Goal: Task Accomplishment & Management: Use online tool/utility

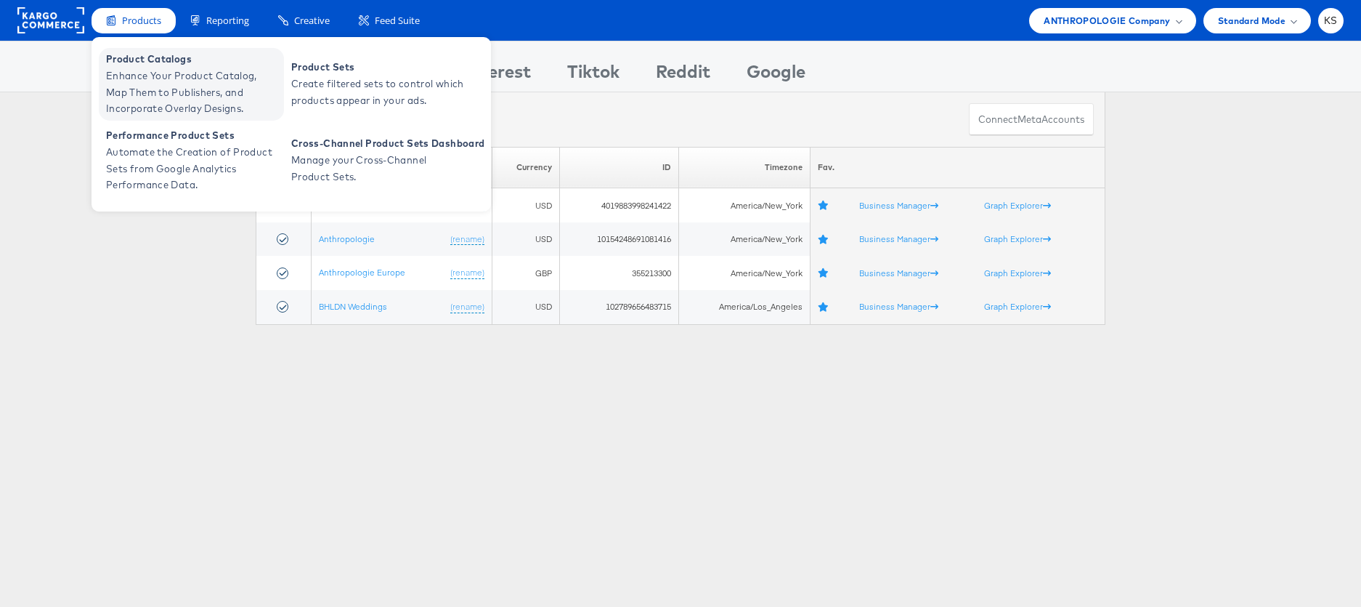
click at [139, 82] on span "Enhance Your Product Catalog, Map Them to Publishers, and Incorporate Overlay D…" at bounding box center [193, 92] width 174 height 49
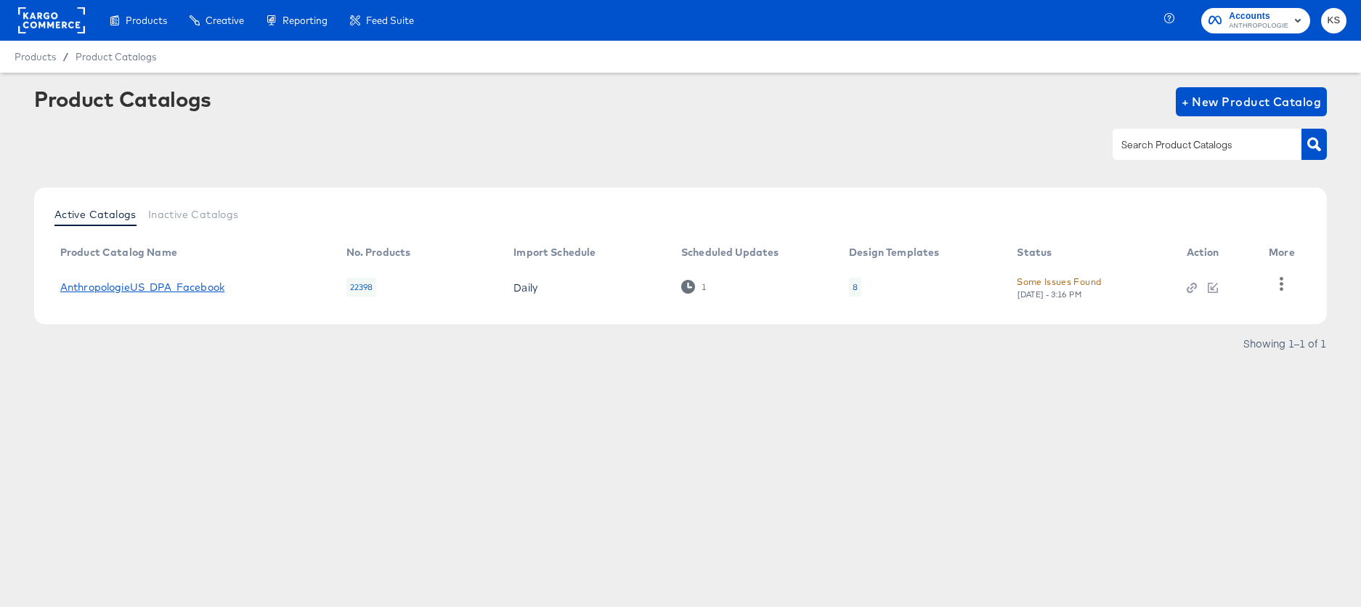
click at [108, 290] on link "AnthropologieUS_DPA_Facebook" at bounding box center [142, 287] width 164 height 12
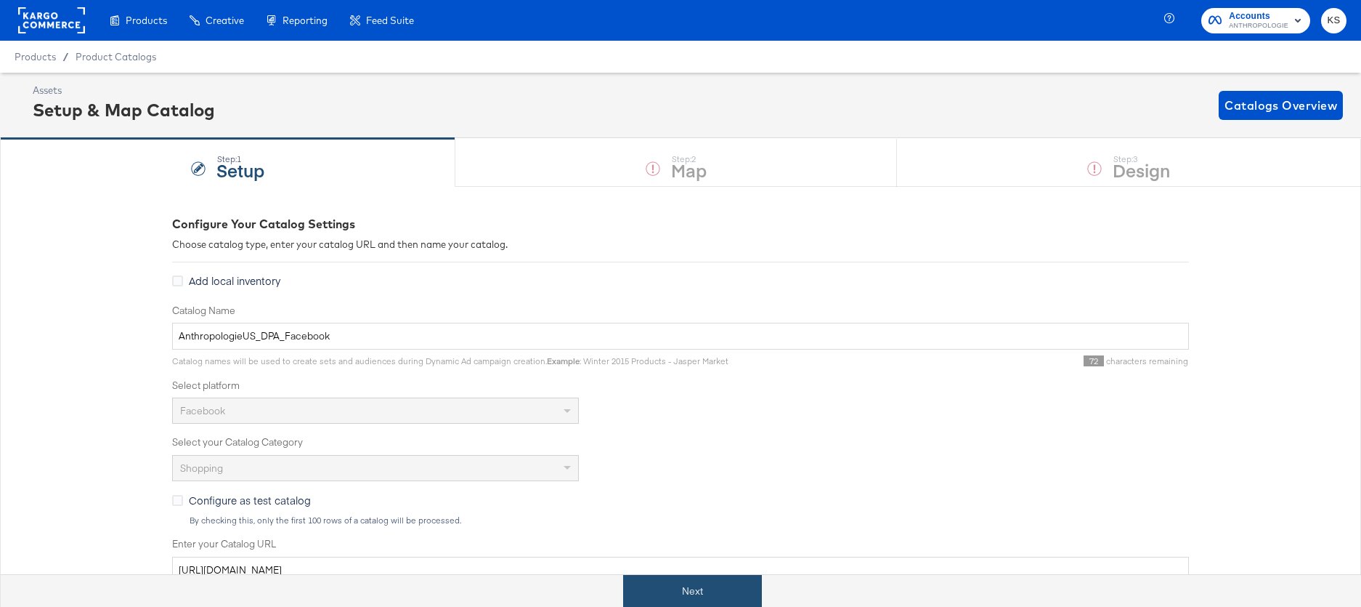
click at [709, 586] on button "Next" at bounding box center [692, 591] width 139 height 33
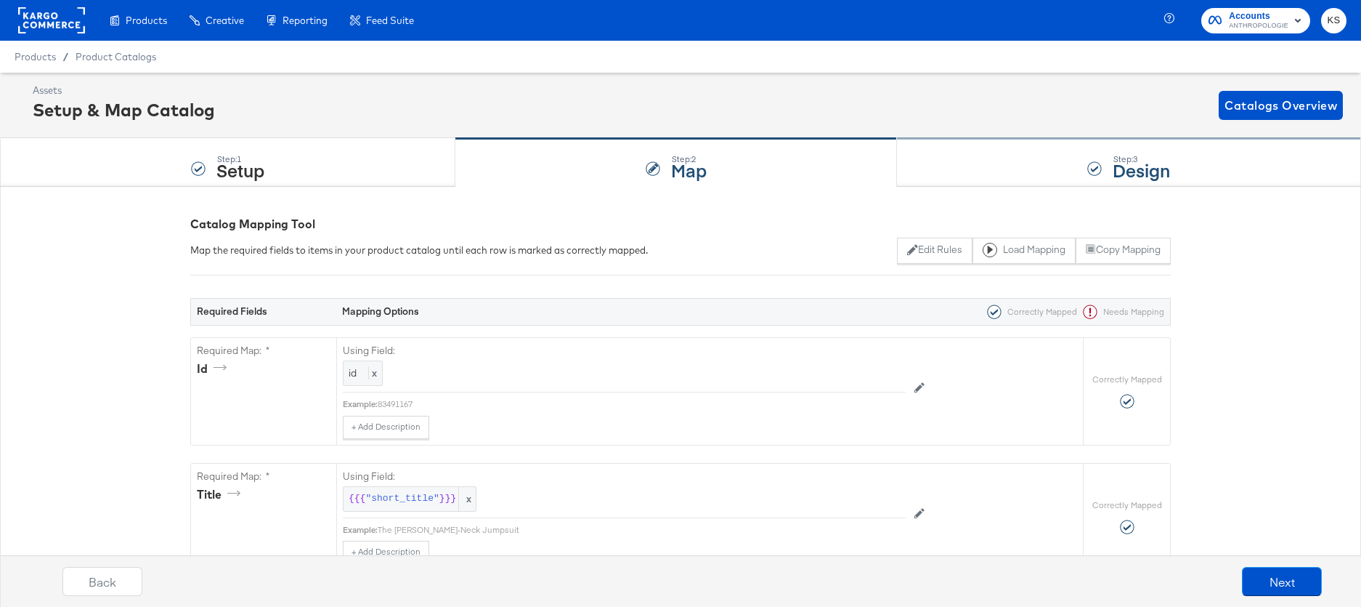
click at [1046, 153] on div "Step: 3 Design" at bounding box center [1129, 163] width 464 height 48
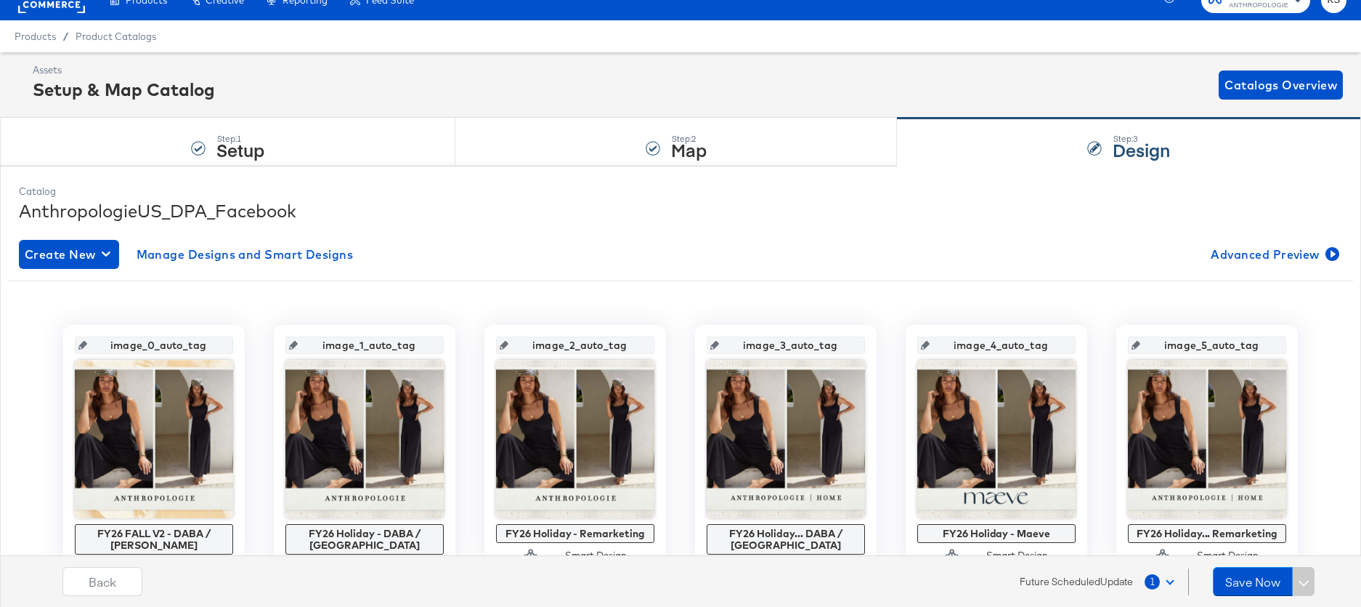
scroll to position [41, 0]
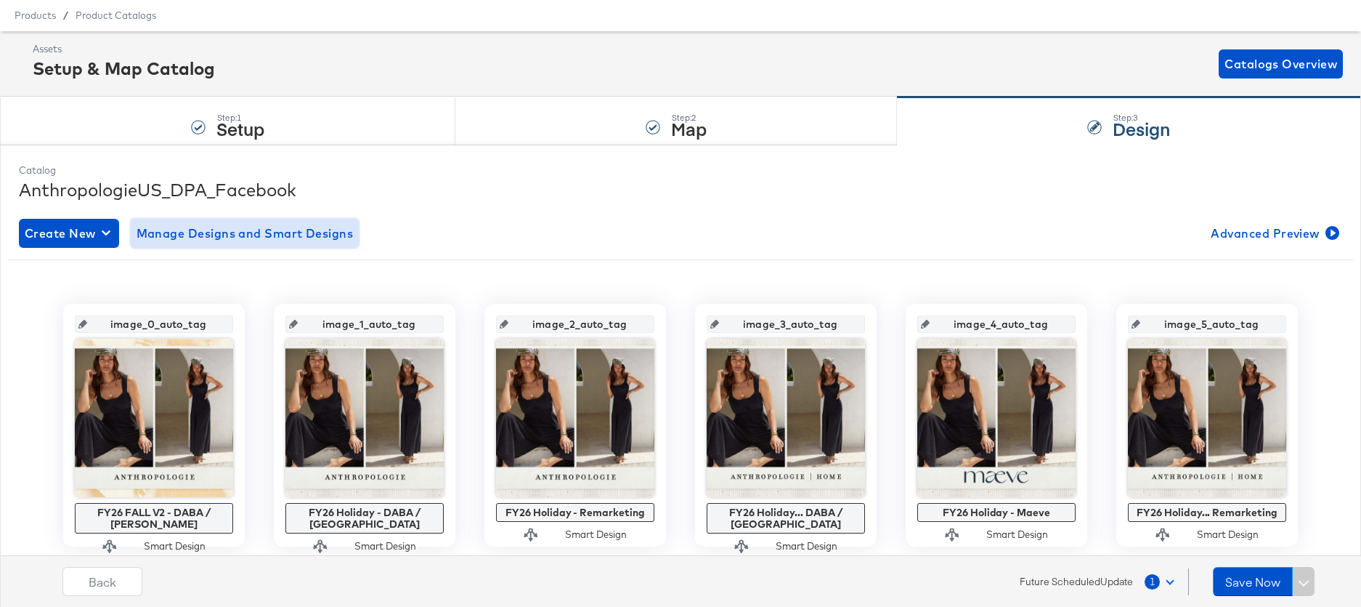
click at [273, 232] on span "Manage Designs and Smart Designs" at bounding box center [245, 233] width 217 height 20
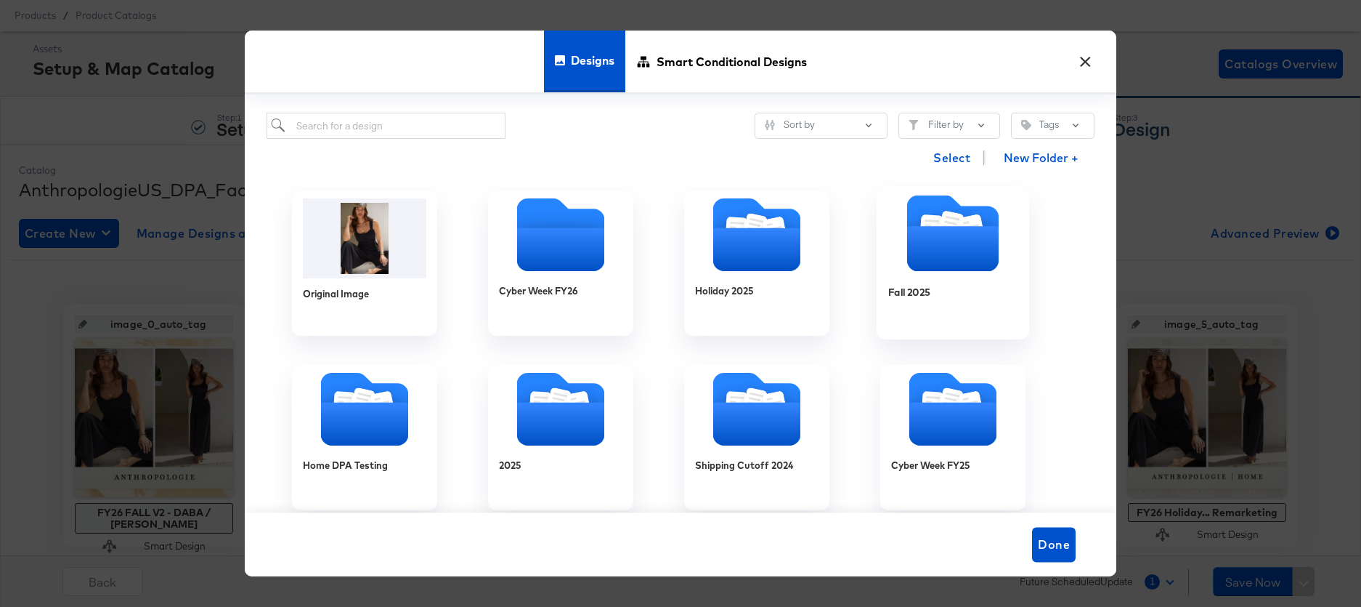
click at [940, 249] on icon "Folder" at bounding box center [953, 248] width 92 height 45
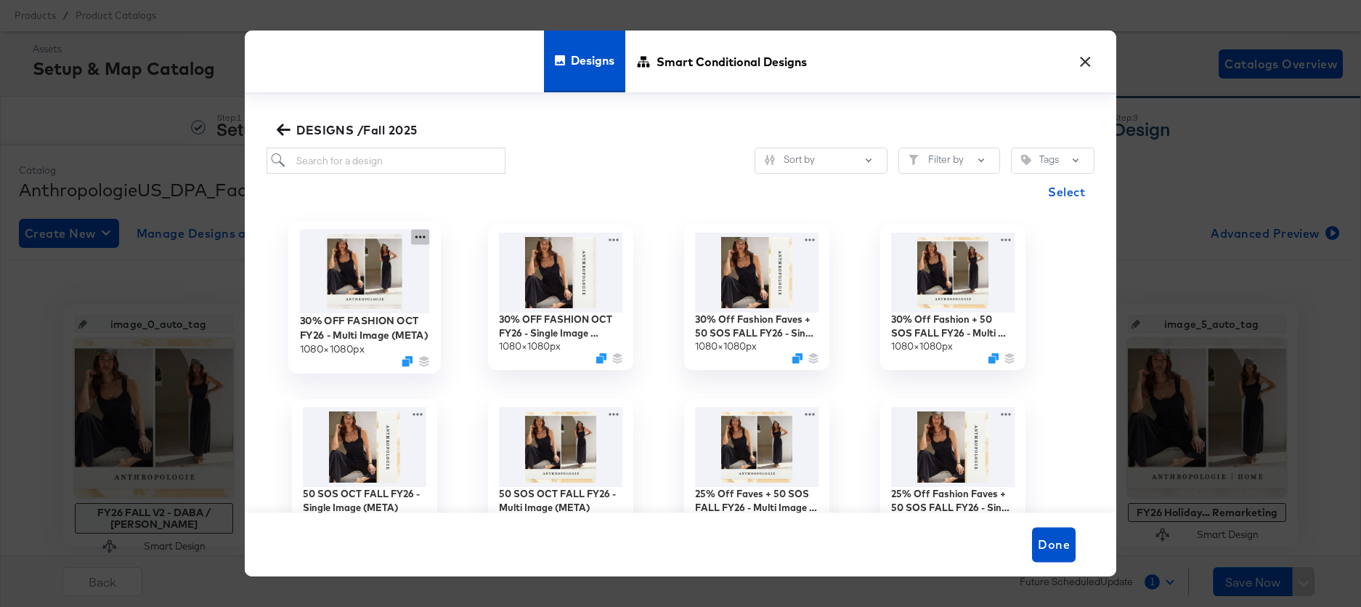
click at [414, 236] on icon at bounding box center [420, 237] width 18 height 15
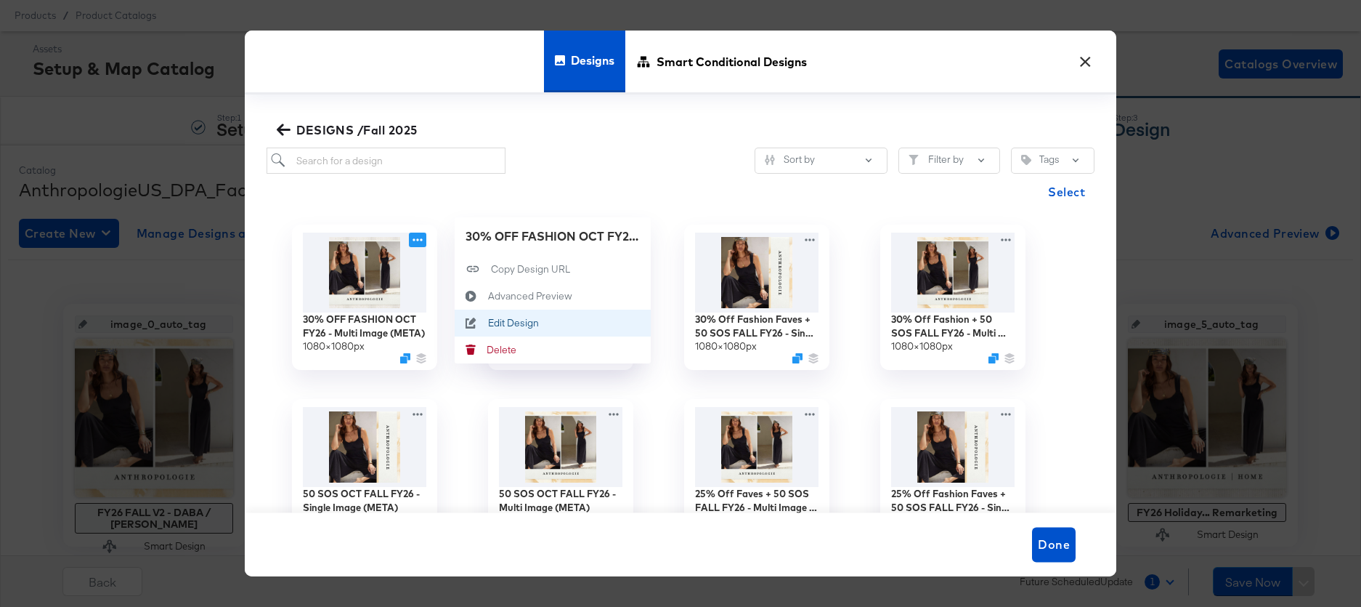
click at [488, 323] on div "Edit Design Edit Design" at bounding box center [488, 323] width 0 height 0
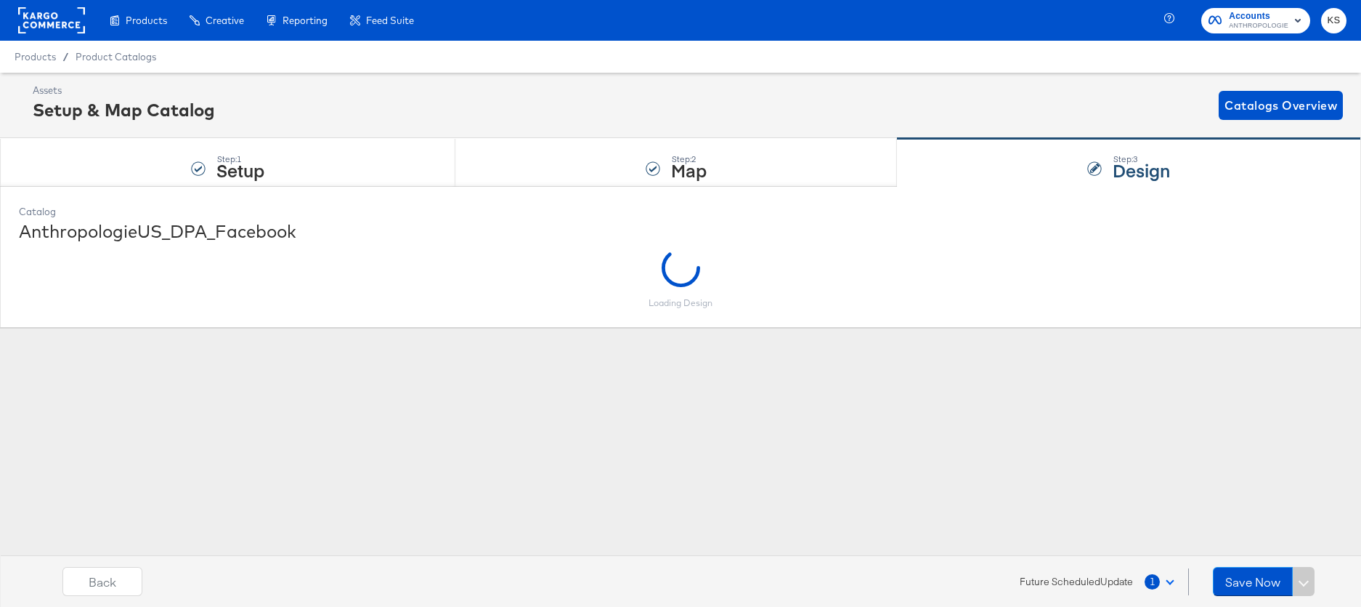
scroll to position [0, 0]
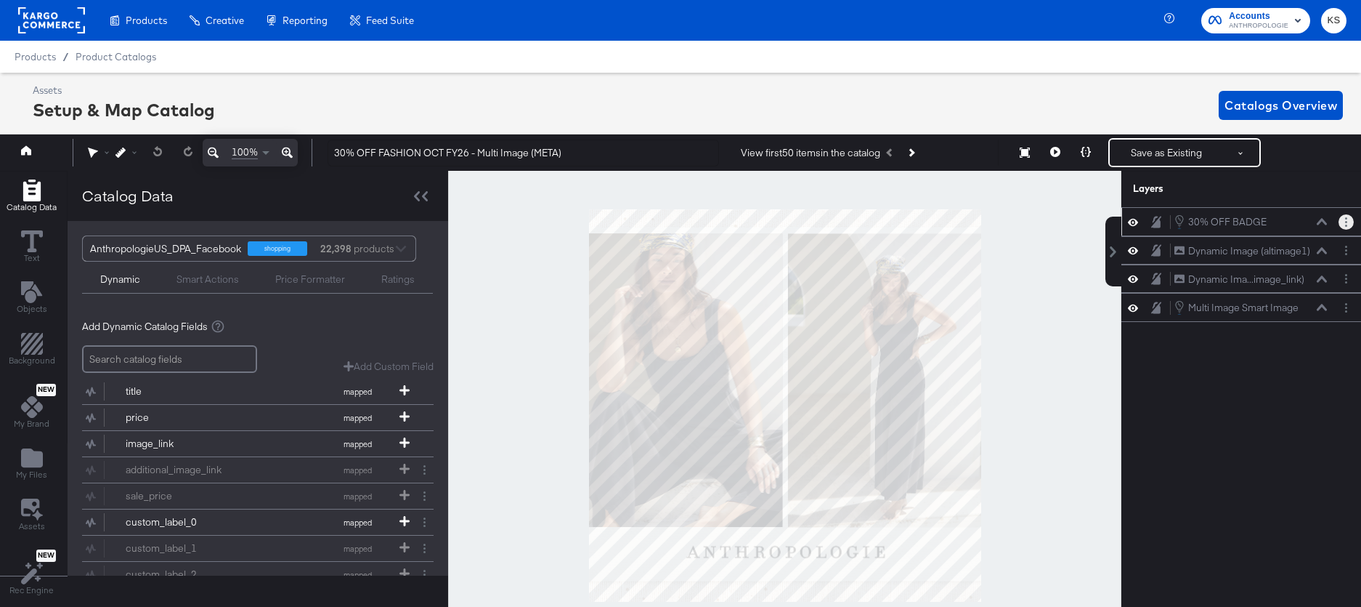
click at [1346, 222] on icon "Layer Options" at bounding box center [1347, 221] width 2 height 9
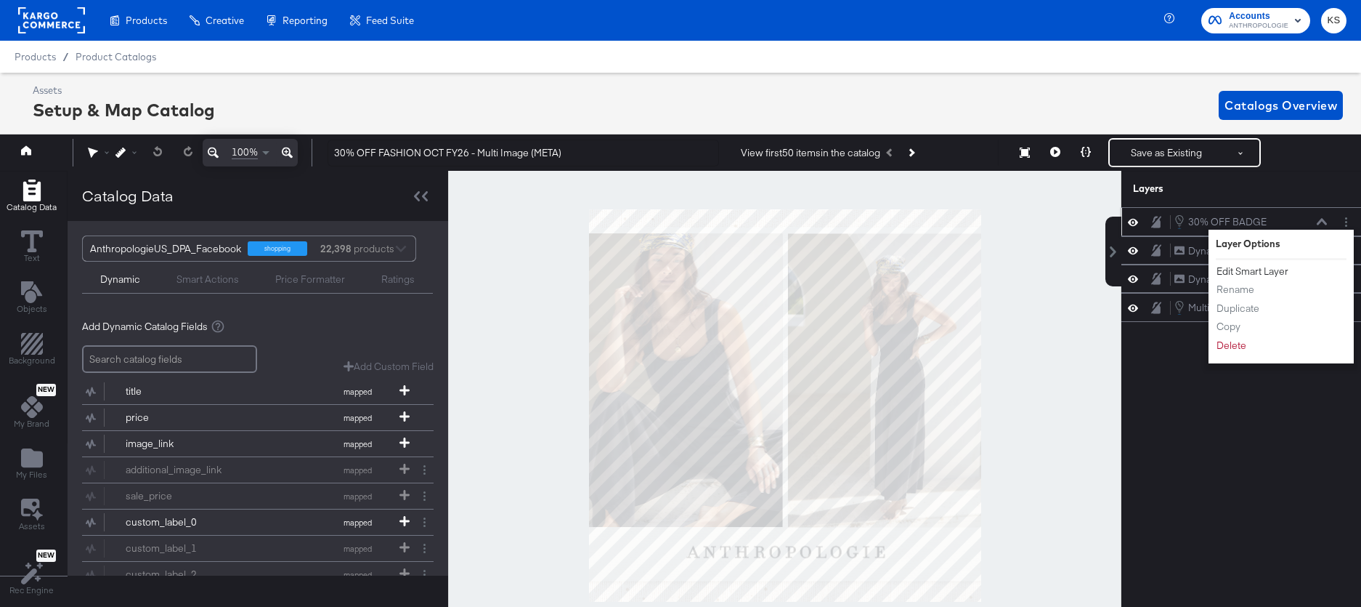
click at [1279, 272] on button "Edit Smart Layer" at bounding box center [1252, 271] width 73 height 15
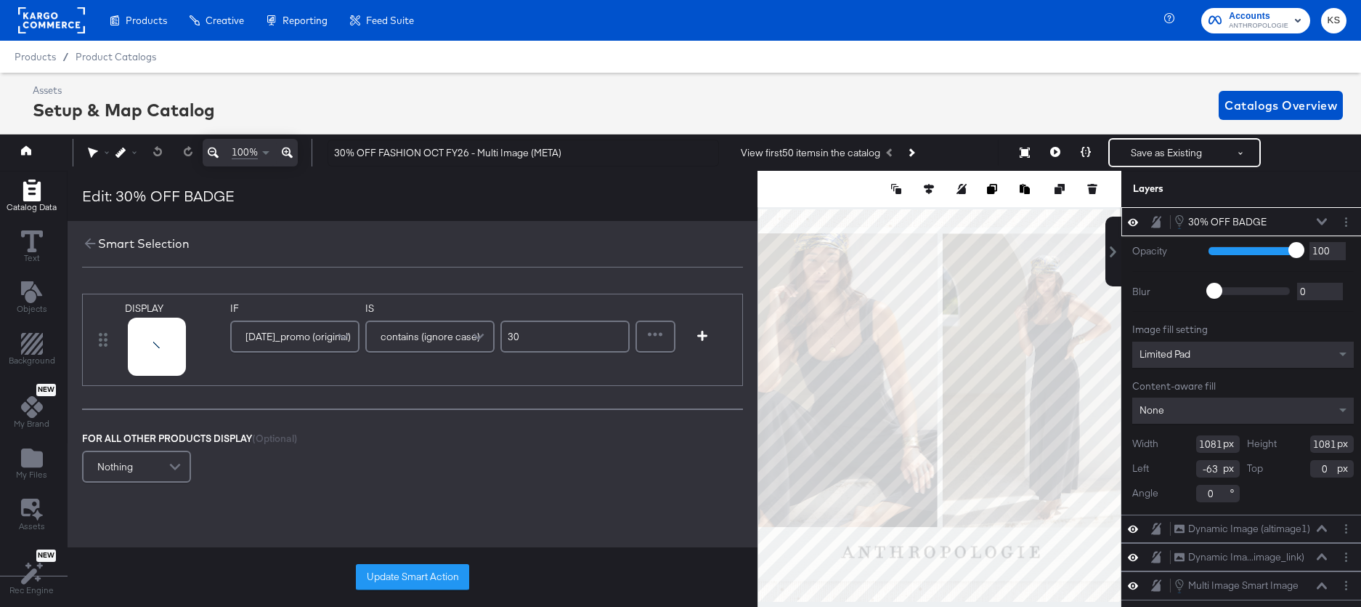
scroll to position [0, 4]
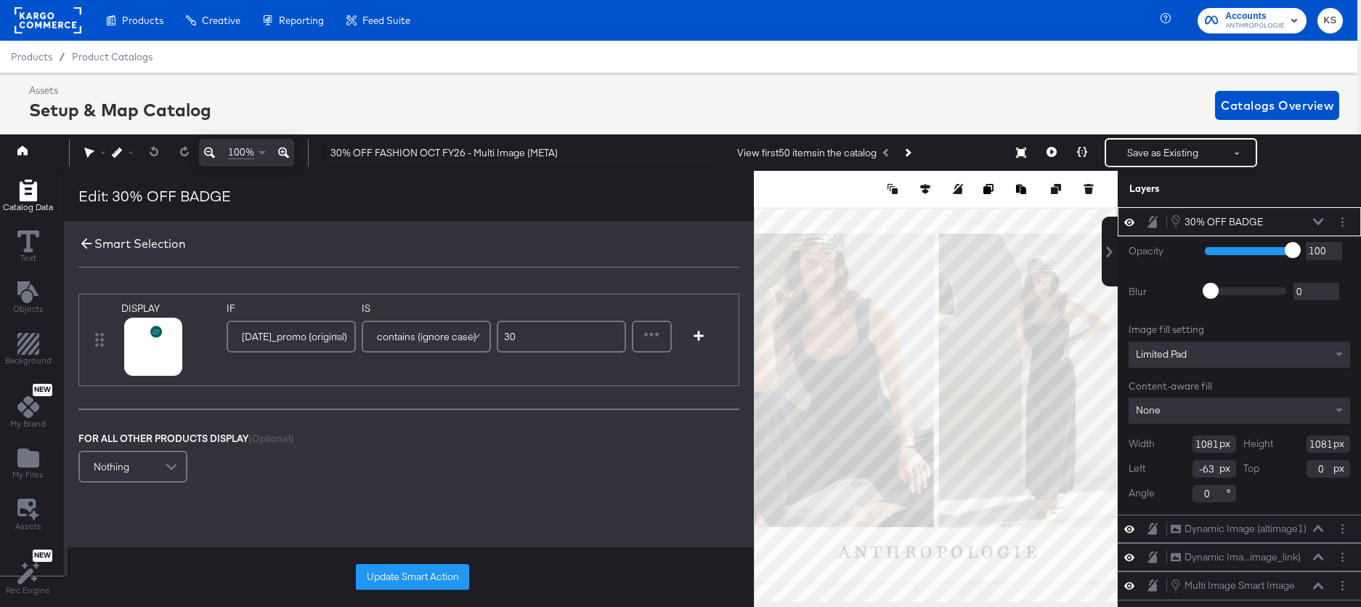
click at [81, 245] on icon at bounding box center [86, 243] width 11 height 11
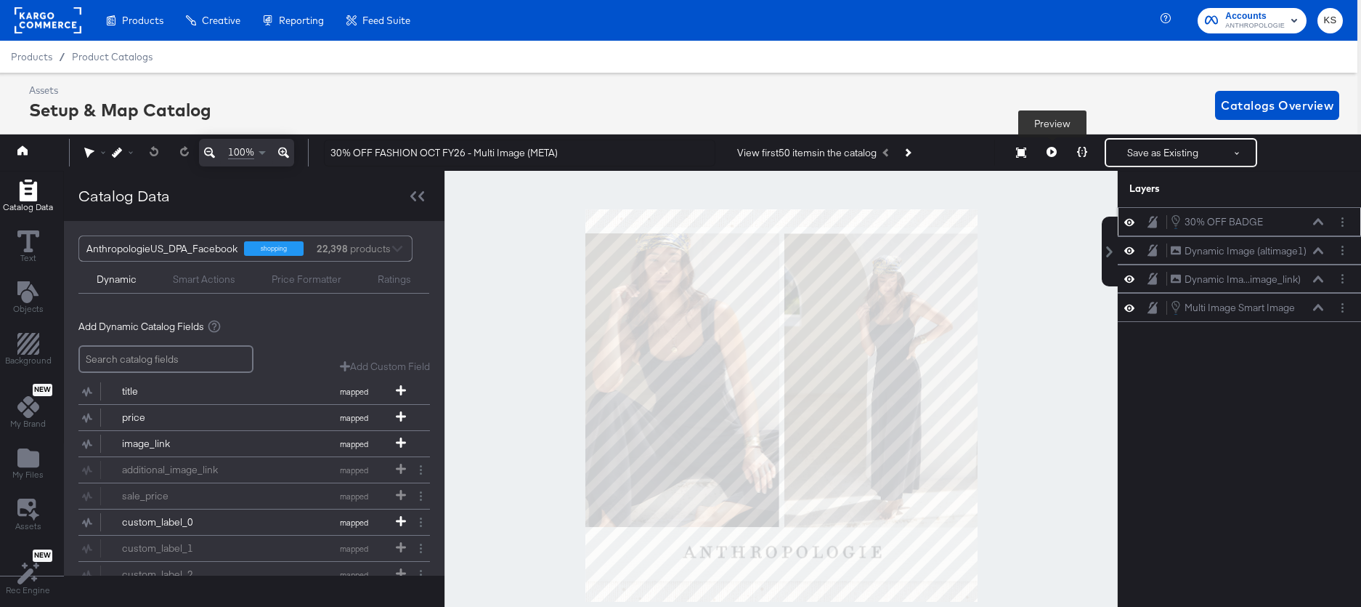
click at [1044, 149] on button at bounding box center [1052, 152] width 31 height 29
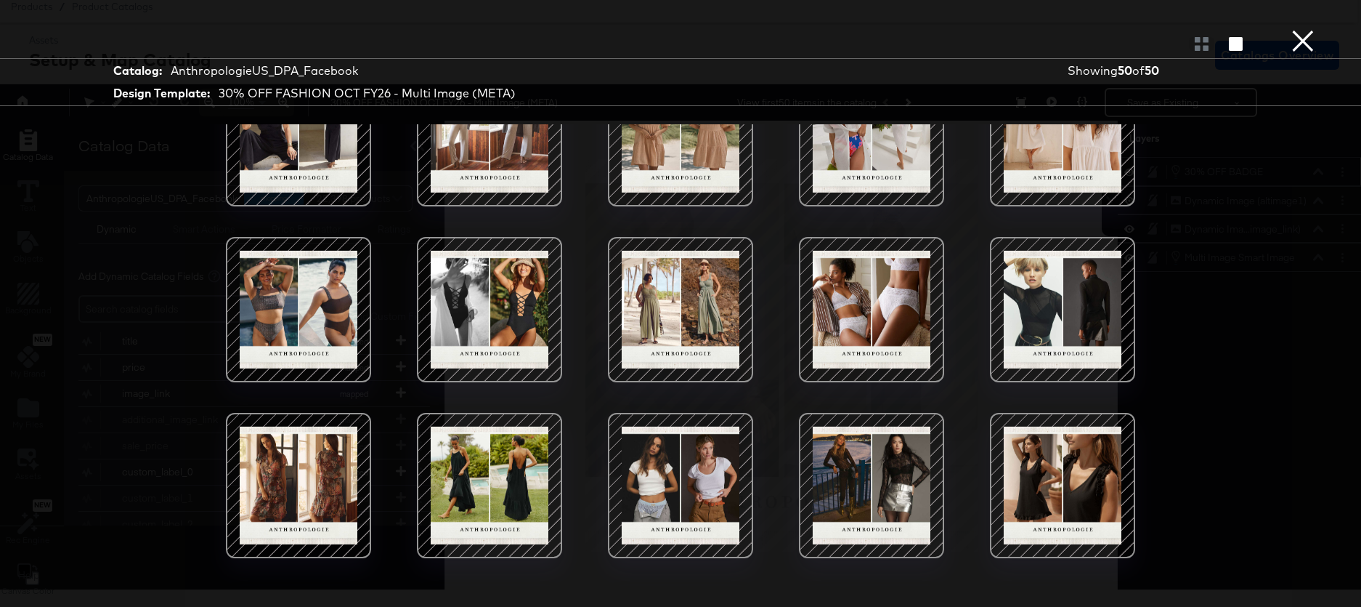
scroll to position [0, 0]
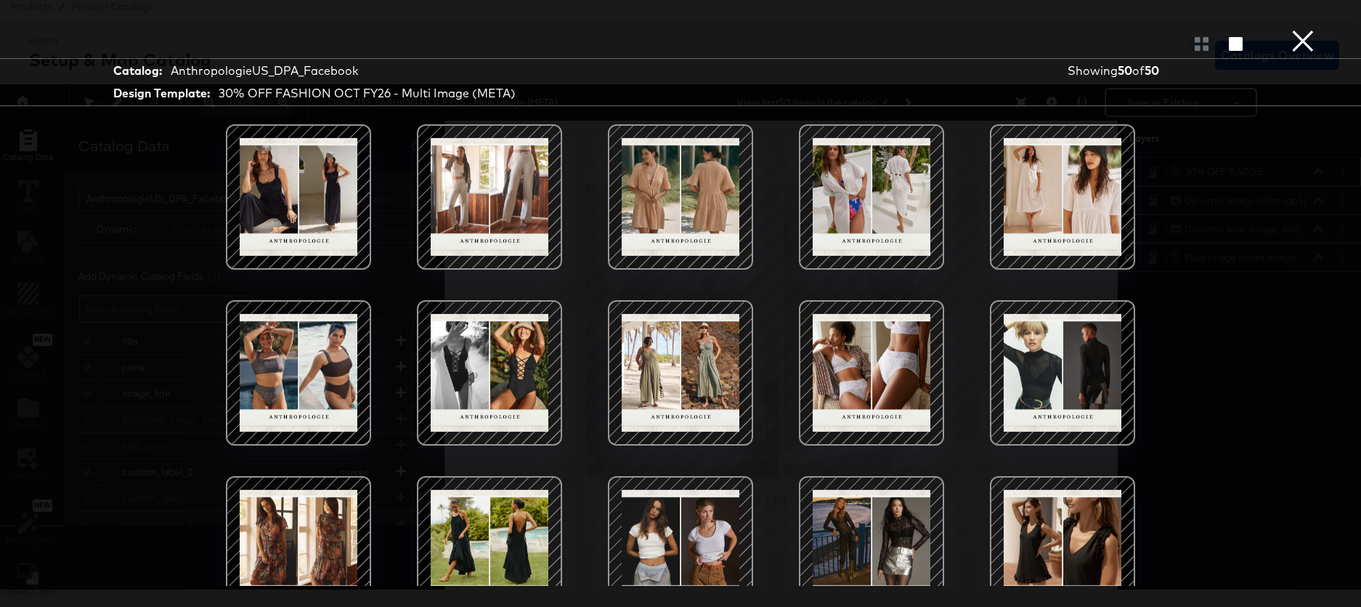
click at [1301, 29] on button "×" at bounding box center [1303, 14] width 29 height 29
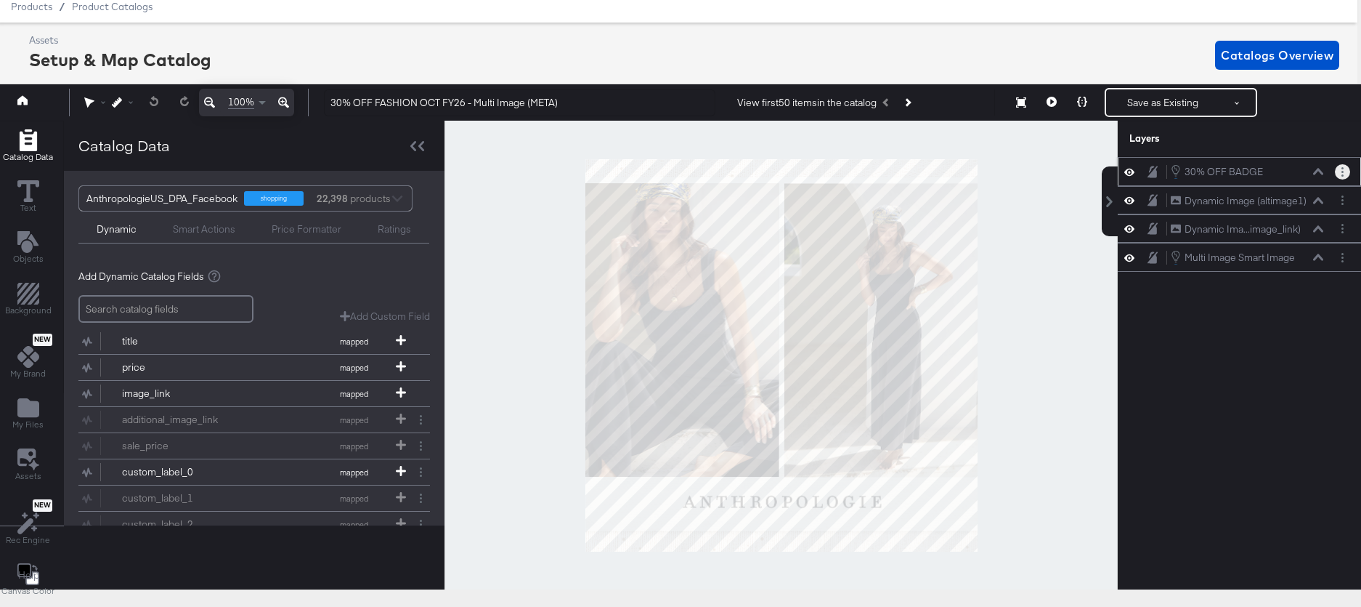
click at [1338, 171] on button "Layer Options" at bounding box center [1342, 171] width 15 height 15
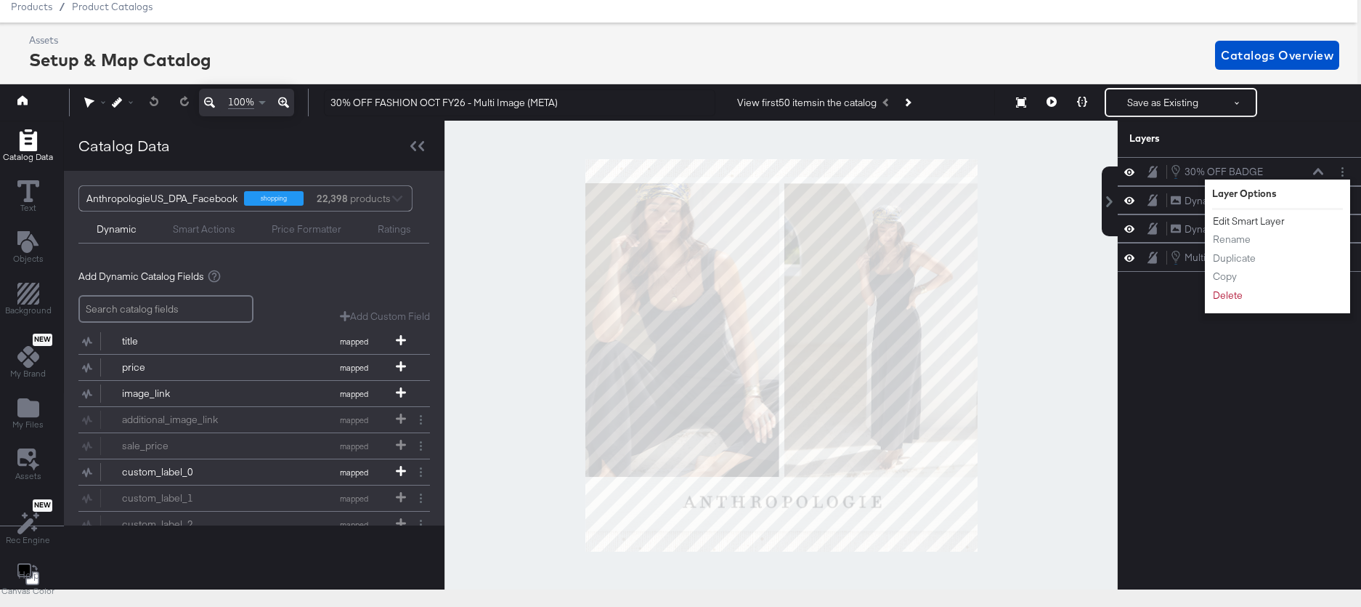
click at [1271, 221] on button "Edit Smart Layer" at bounding box center [1249, 221] width 73 height 15
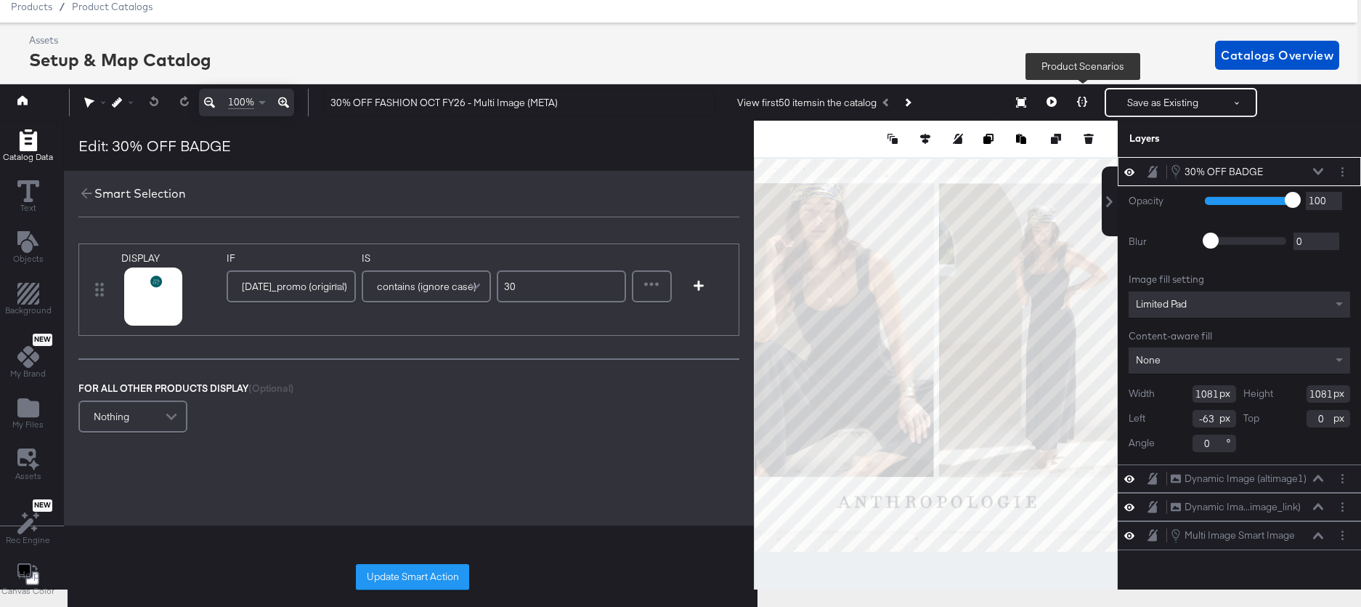
click at [1080, 105] on icon at bounding box center [1082, 102] width 10 height 10
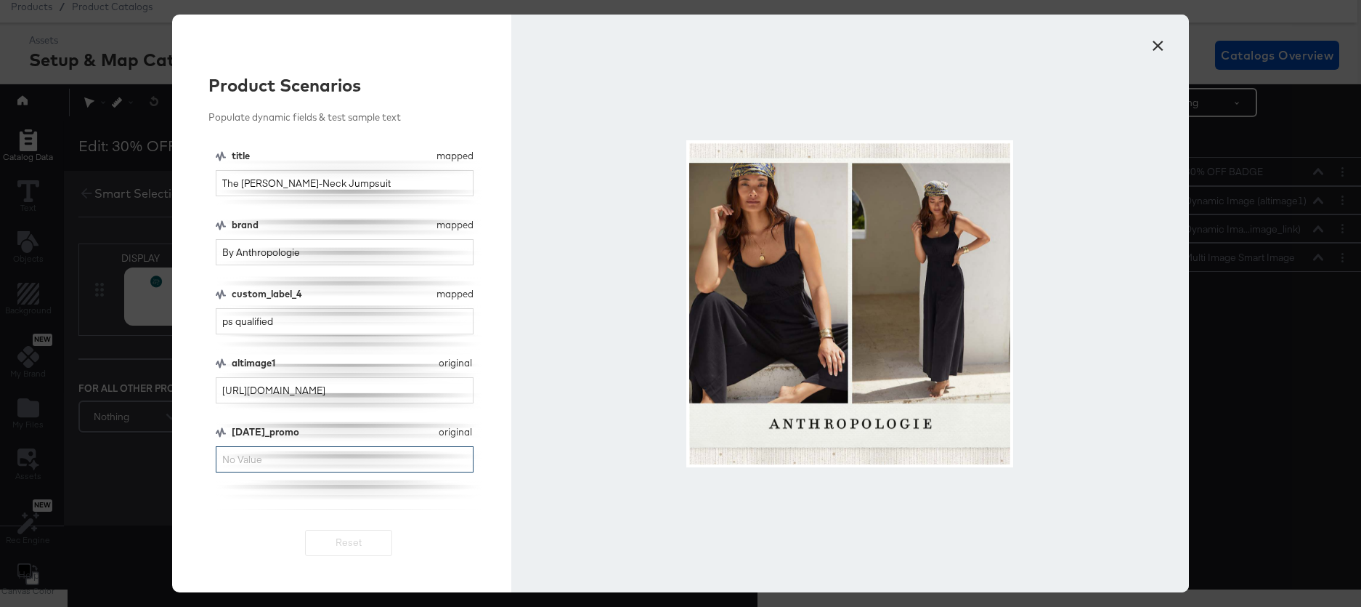
click at [367, 464] on input "[DATE]_promo" at bounding box center [345, 459] width 258 height 27
type input "30"
click at [320, 259] on input "By Anthropologie" at bounding box center [345, 252] width 258 height 27
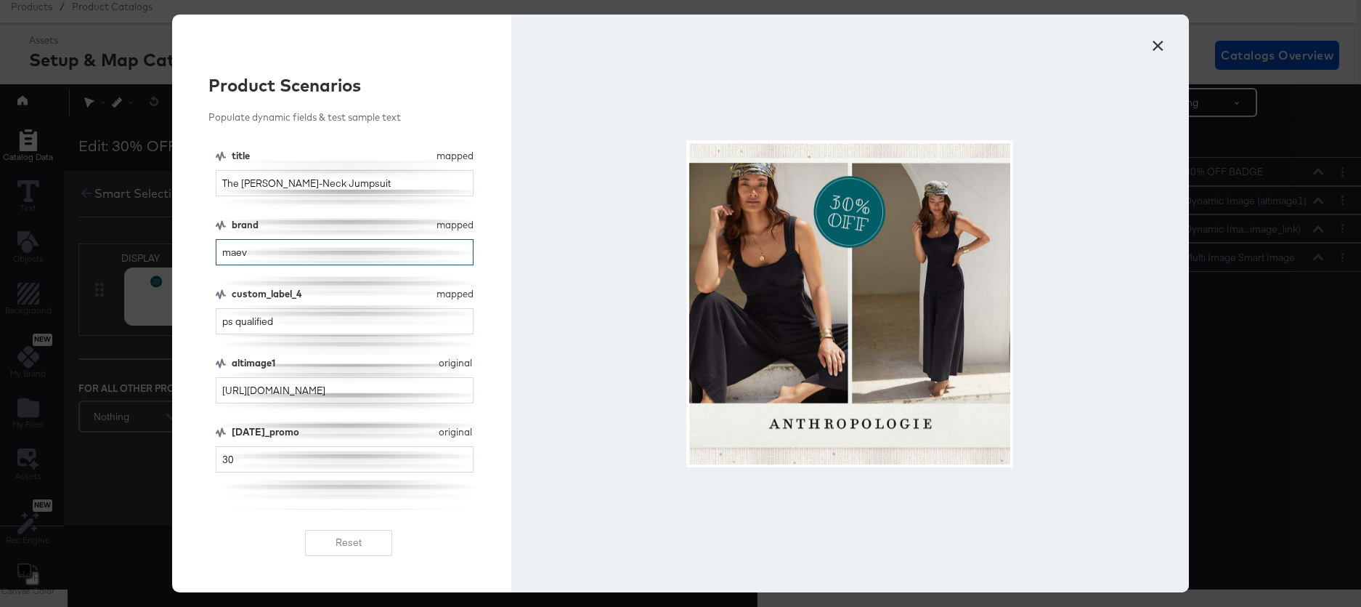
type input "maeve"
click at [301, 254] on input "maeve" at bounding box center [345, 252] width 258 height 27
type input "maeve"
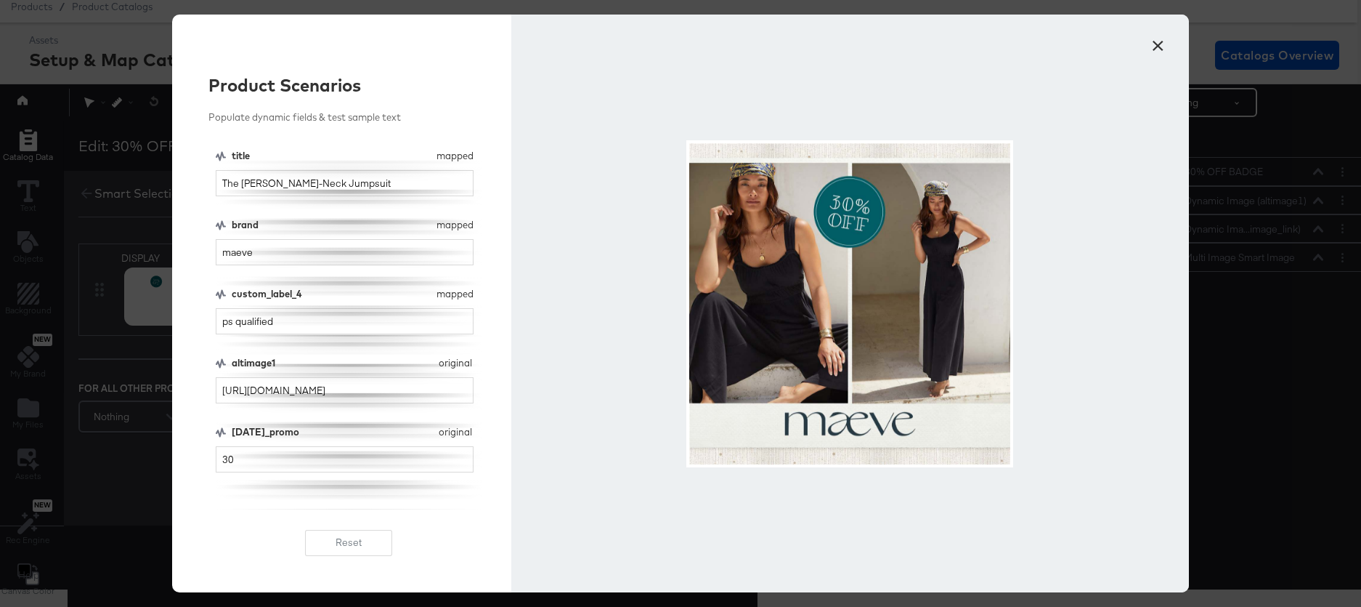
click at [1165, 40] on button "×" at bounding box center [1158, 42] width 26 height 26
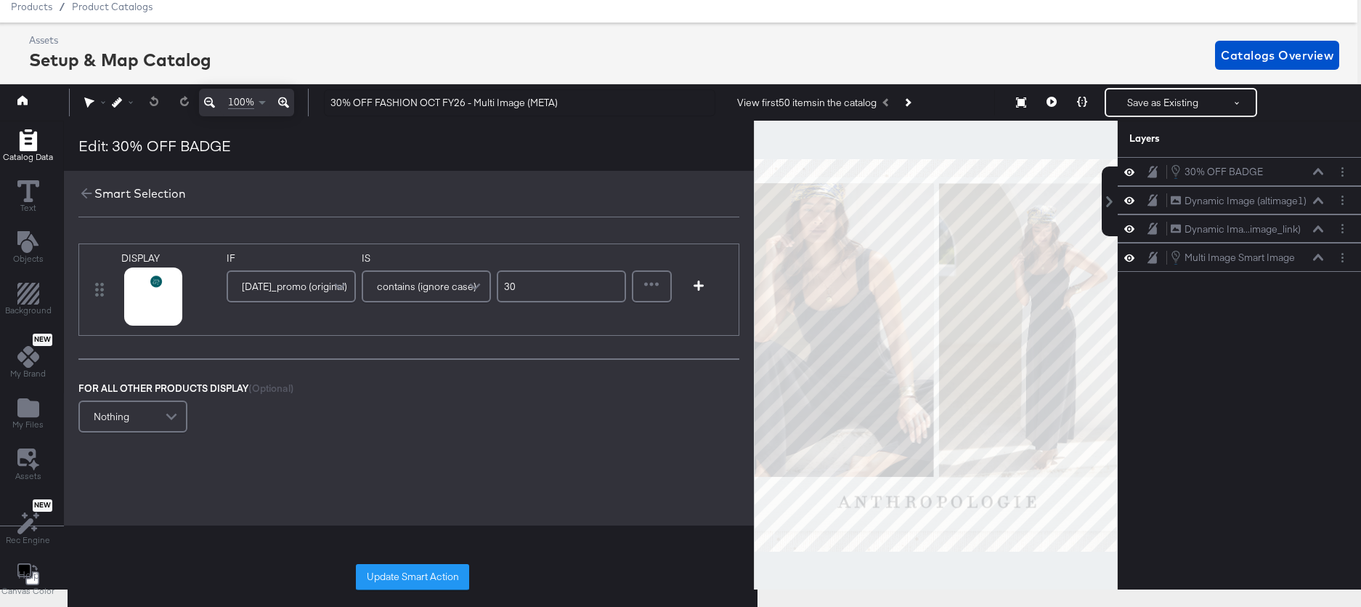
click at [583, 60] on div "Assets Setup & Map Catalog Catalogs Overview" at bounding box center [684, 54] width 1311 height 43
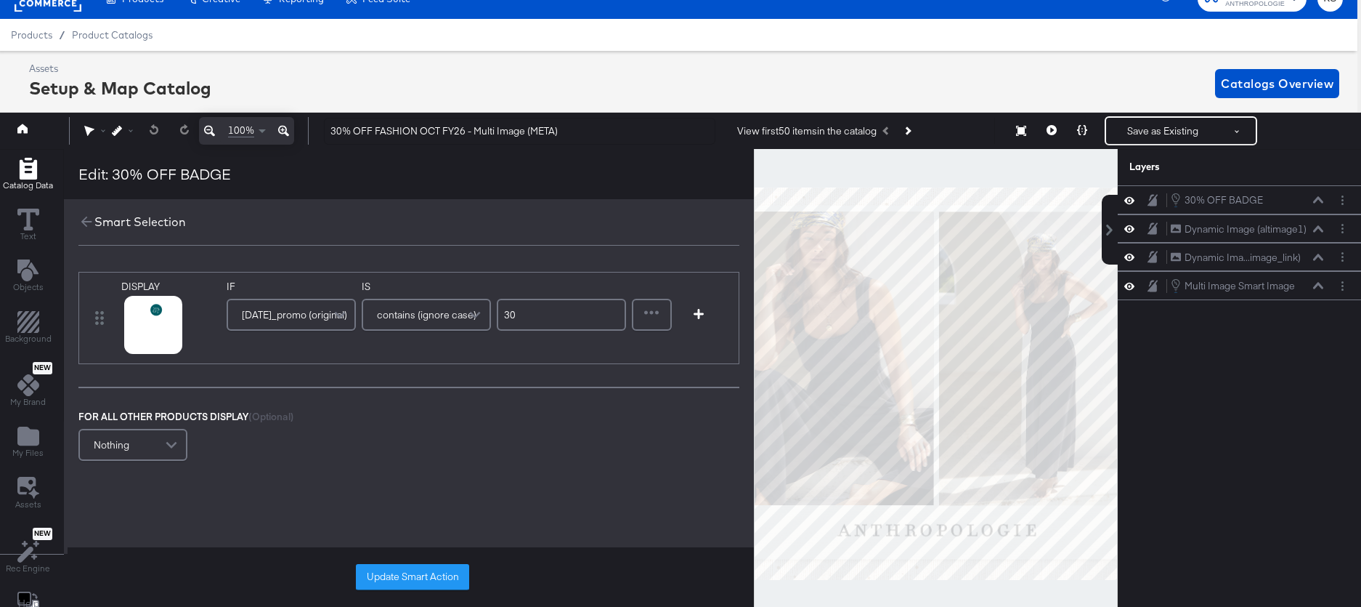
scroll to position [0, 4]
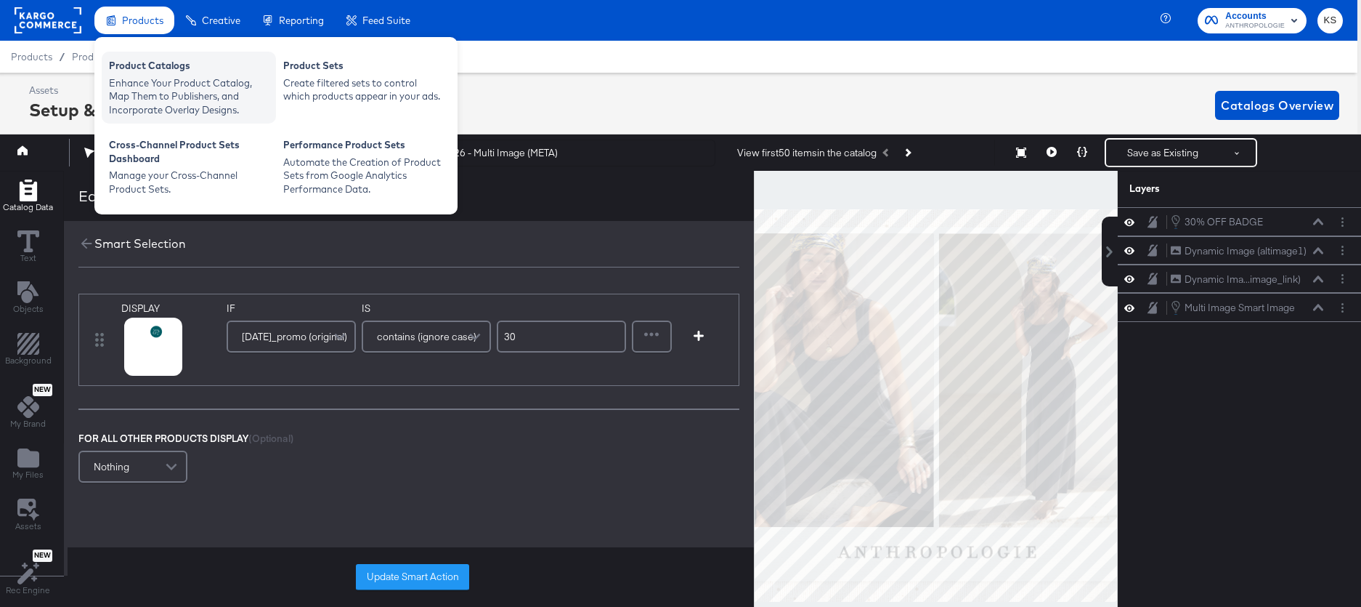
click at [169, 82] on div "Enhance Your Product Catalog, Map Them to Publishers, and Incorporate Overlay D…" at bounding box center [189, 96] width 160 height 41
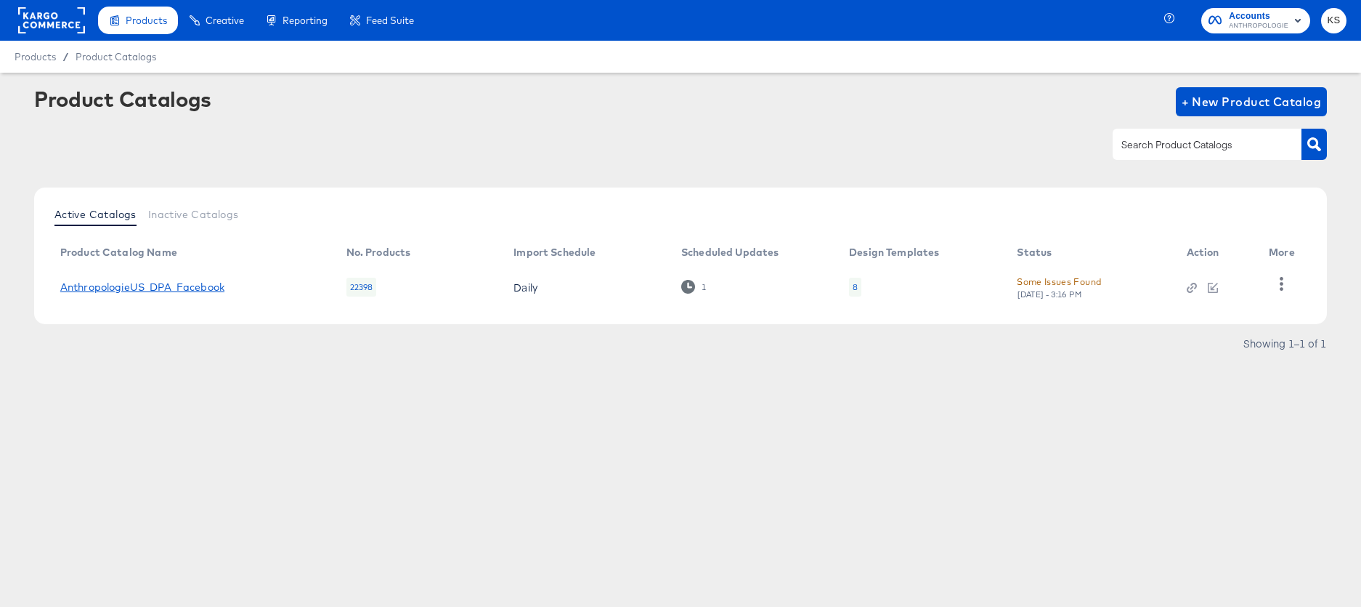
click at [113, 290] on link "AnthropologieUS_DPA_Facebook" at bounding box center [142, 287] width 164 height 12
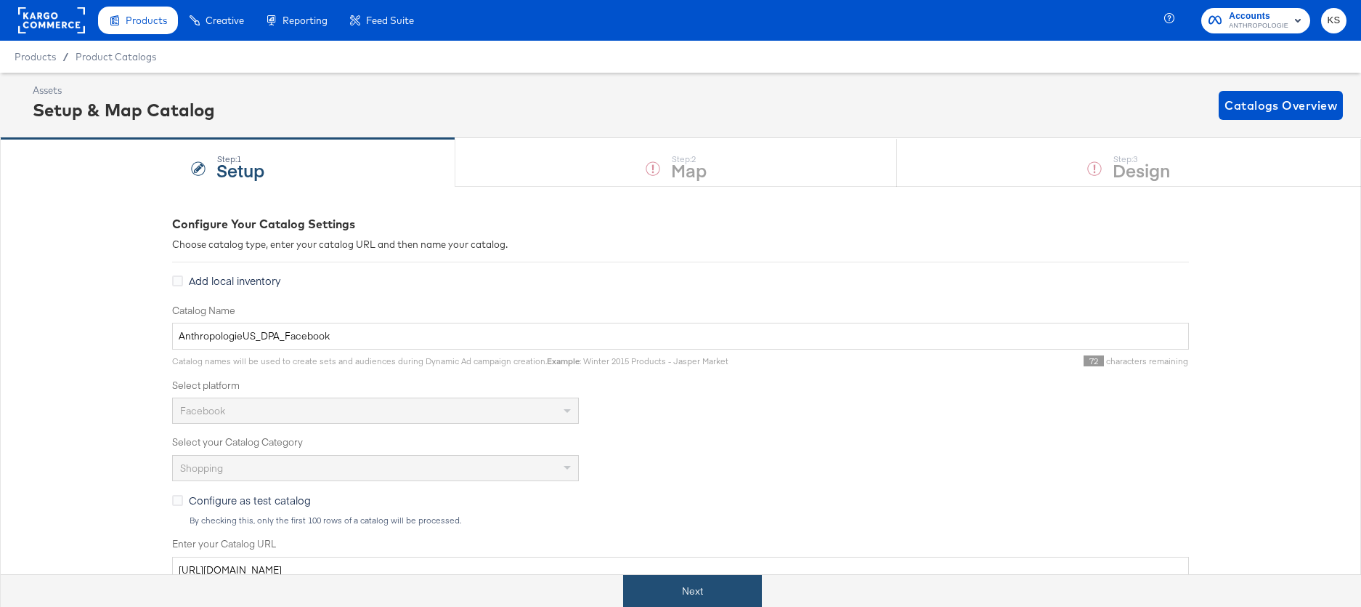
click at [727, 586] on button "Next" at bounding box center [692, 591] width 139 height 33
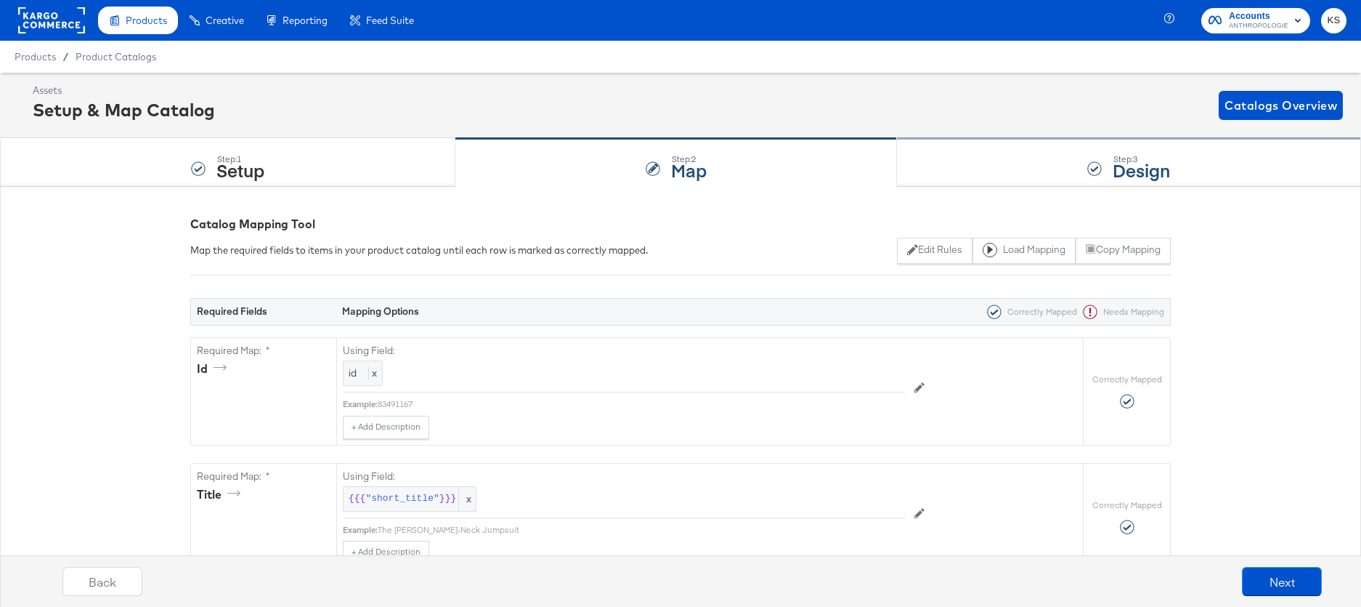
click at [948, 169] on div "Step: 3 Design" at bounding box center [1129, 163] width 464 height 48
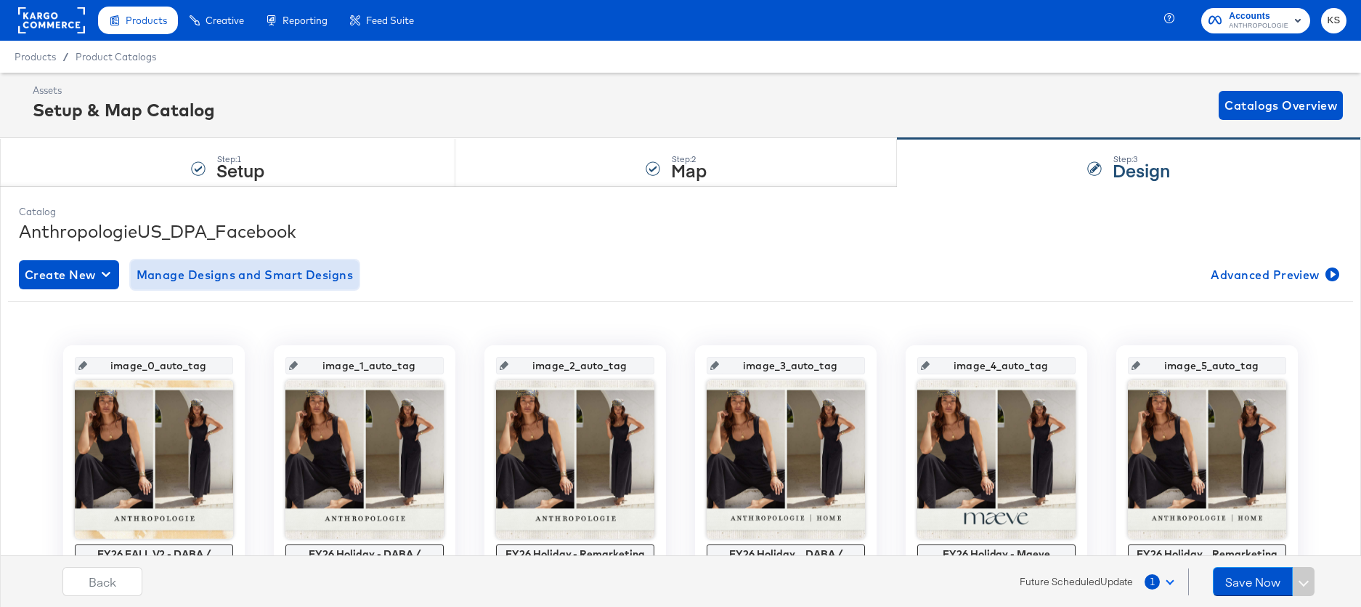
click at [269, 273] on span "Manage Designs and Smart Designs" at bounding box center [245, 274] width 217 height 20
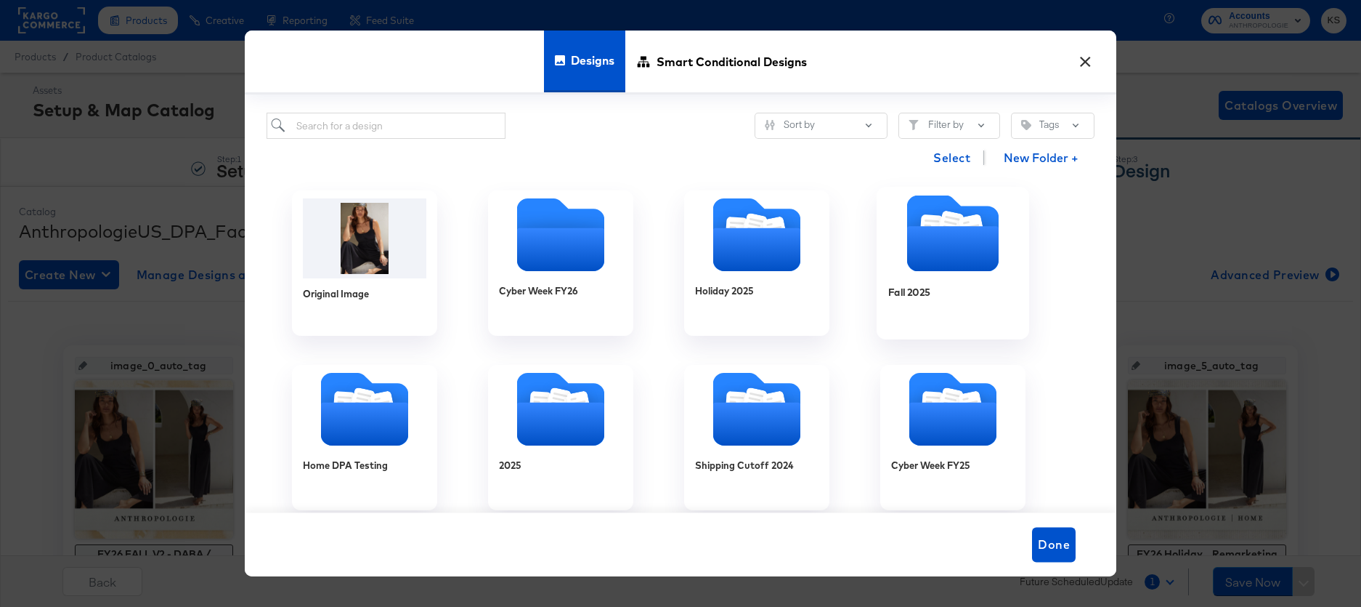
click at [930, 235] on icon "Folder" at bounding box center [953, 248] width 92 height 45
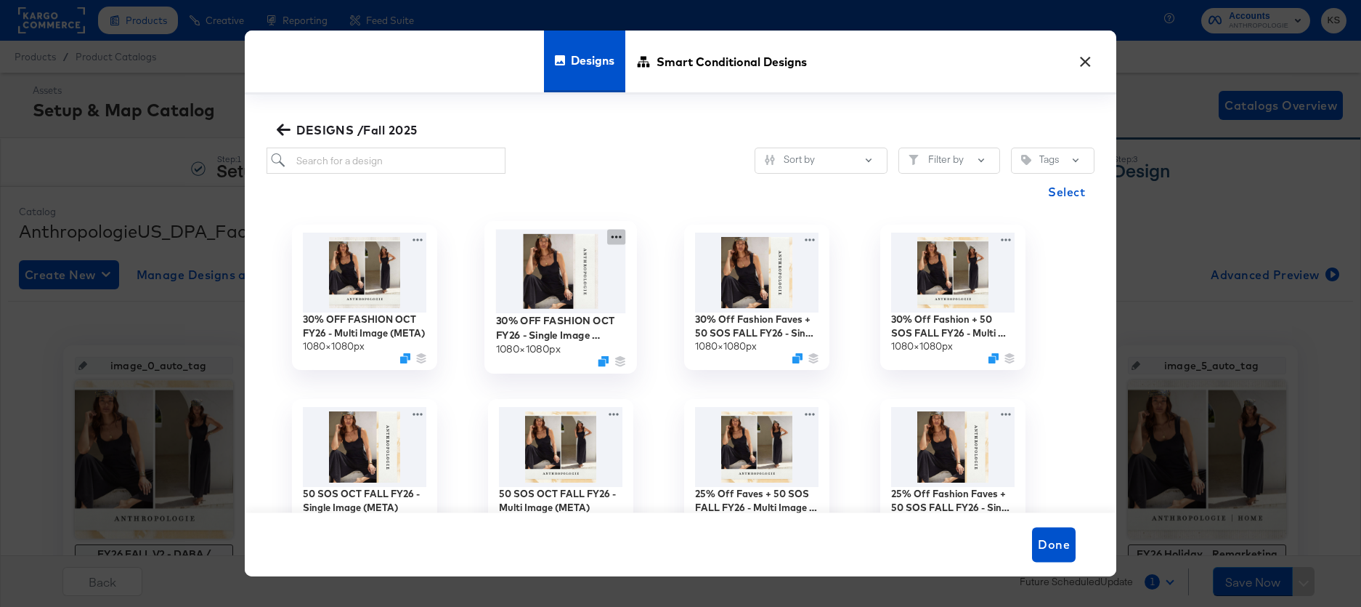
click at [622, 235] on icon at bounding box center [616, 237] width 18 height 15
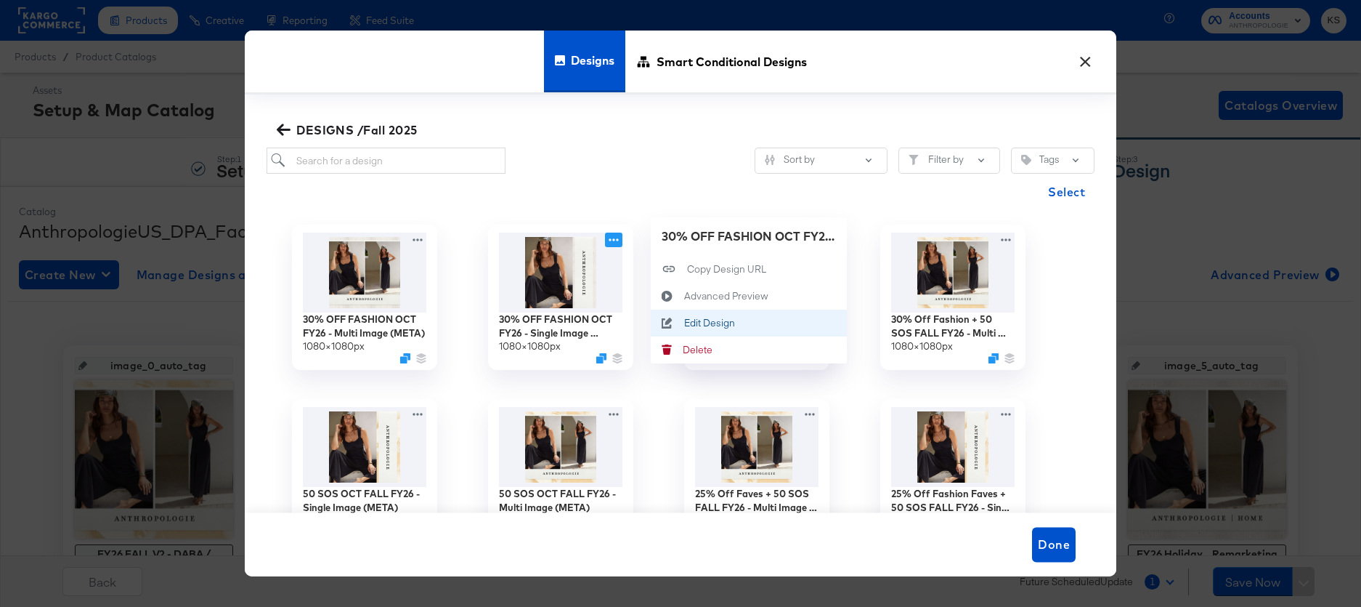
click at [712, 315] on button "Edit Design Edit Design" at bounding box center [749, 322] width 196 height 27
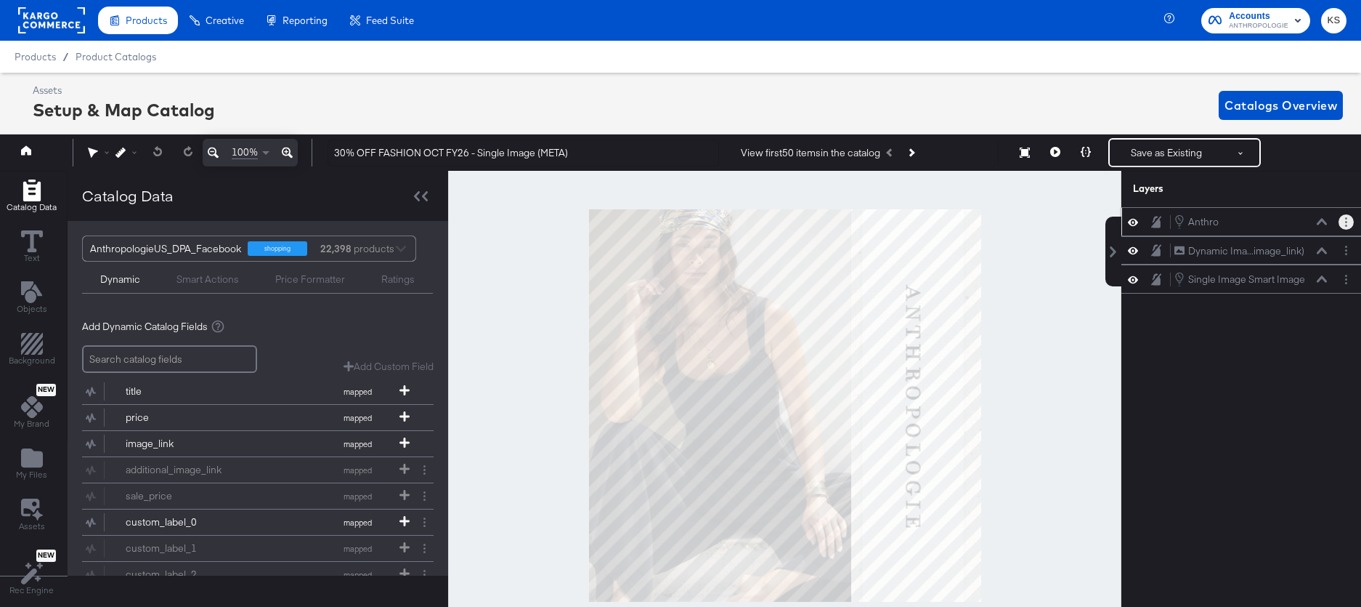
click at [1348, 224] on button "Layer Options" at bounding box center [1346, 221] width 15 height 15
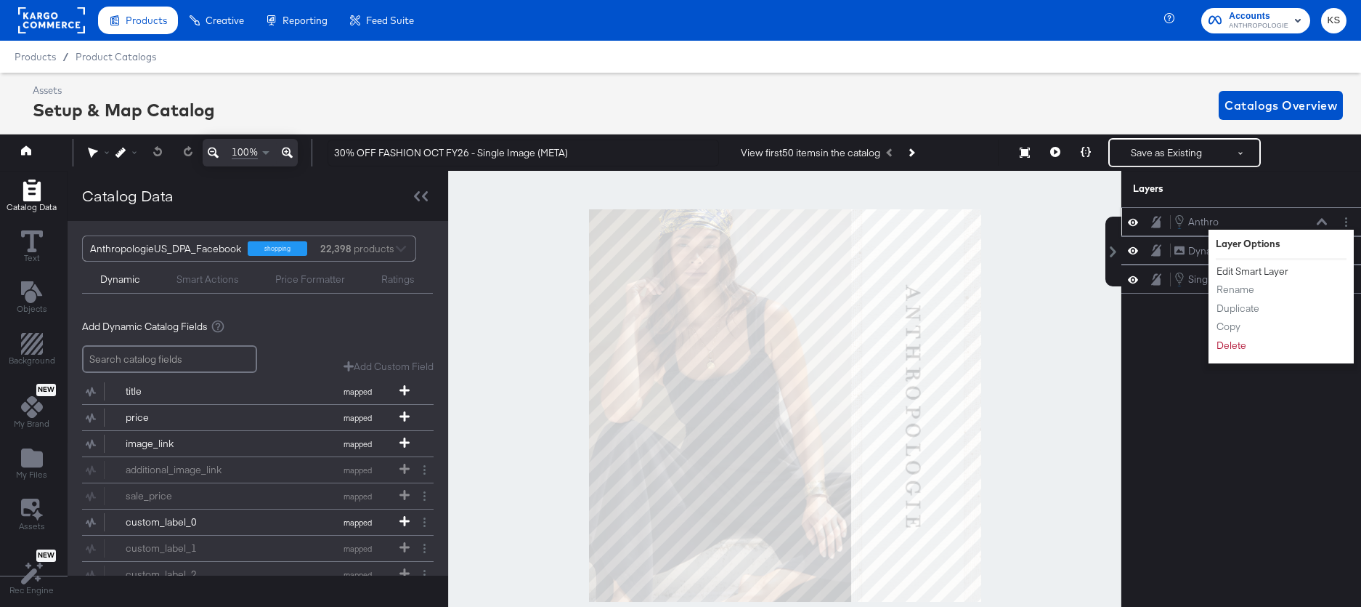
click at [1255, 273] on button "Edit Smart Layer" at bounding box center [1252, 271] width 73 height 15
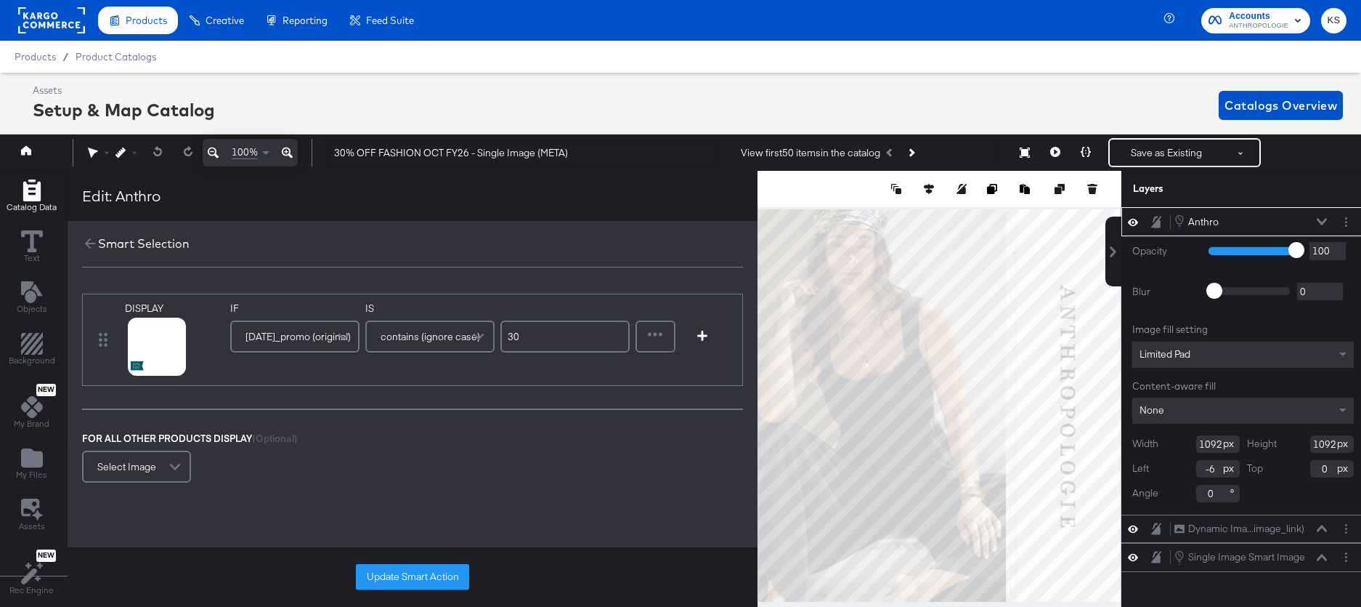
scroll to position [0, 4]
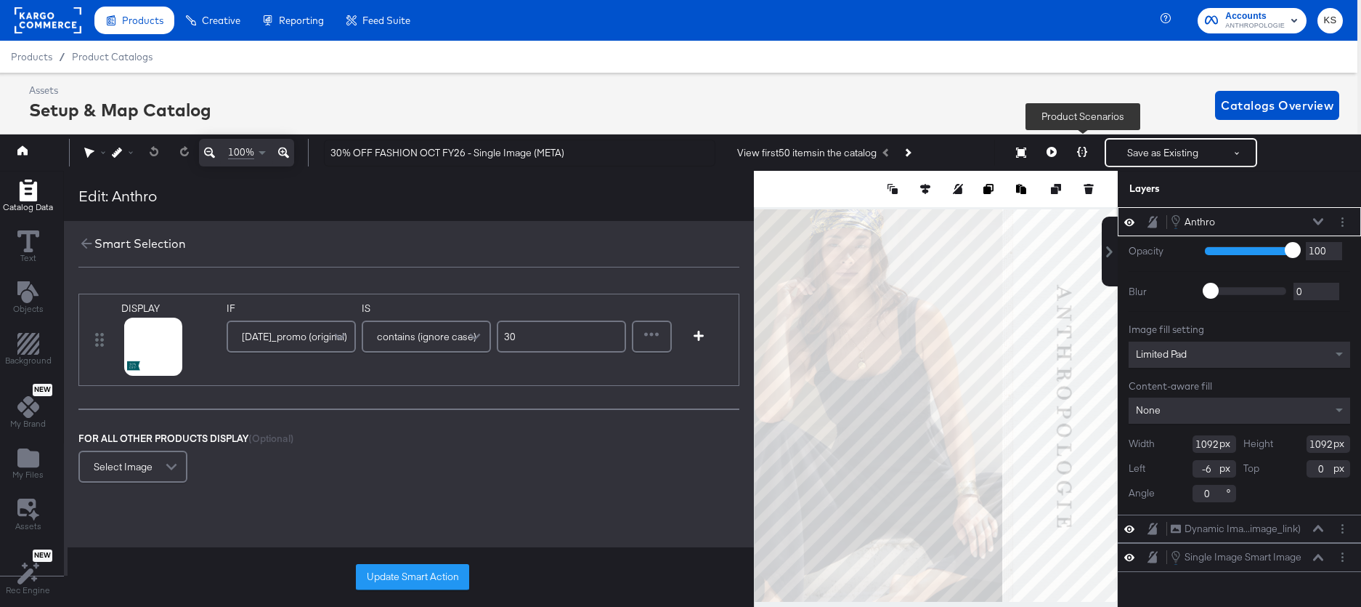
click at [1087, 150] on icon at bounding box center [1082, 152] width 10 height 10
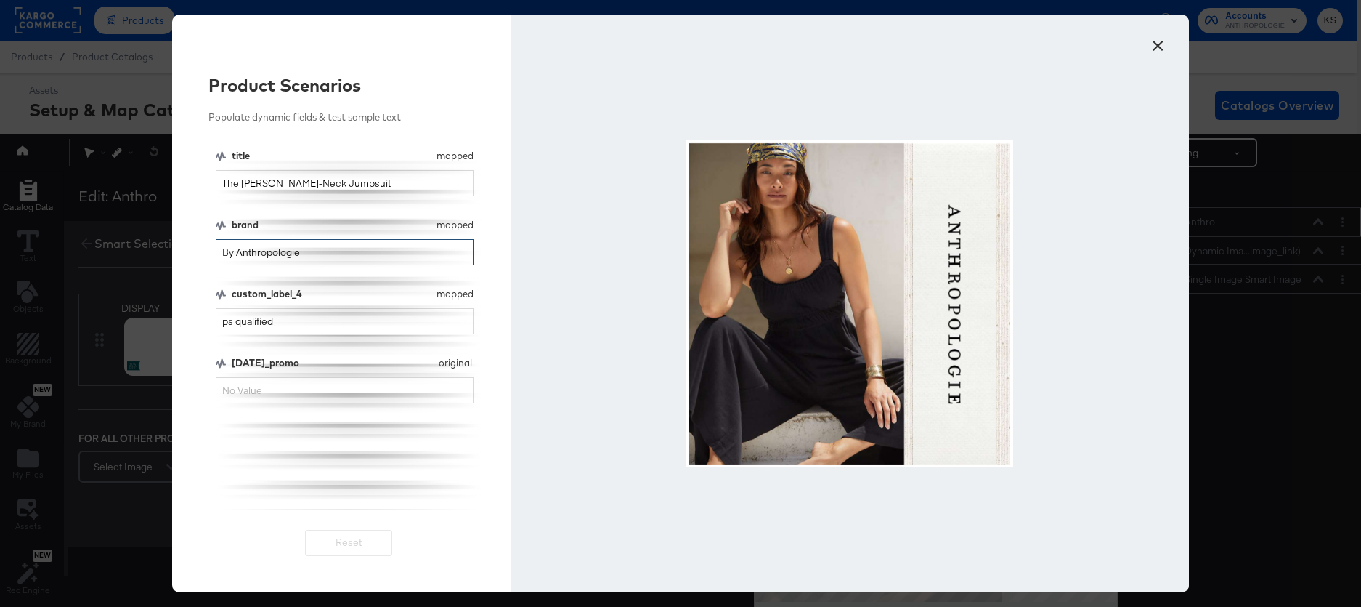
click at [321, 252] on input "By Anthropologie" at bounding box center [345, 252] width 258 height 27
click at [261, 387] on input "[DATE]_promo" at bounding box center [345, 390] width 258 height 27
type input "30"
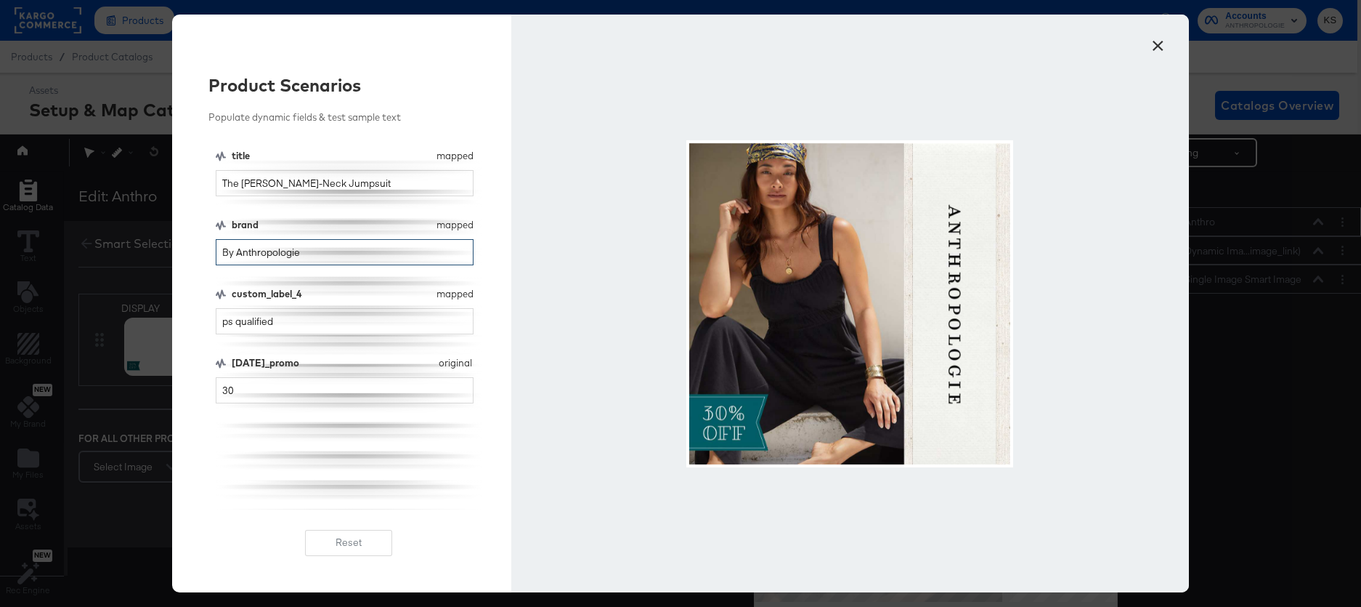
click at [299, 251] on input "By Anthropologie" at bounding box center [345, 252] width 258 height 27
type input "maeve"
click at [1154, 43] on button "×" at bounding box center [1158, 42] width 26 height 26
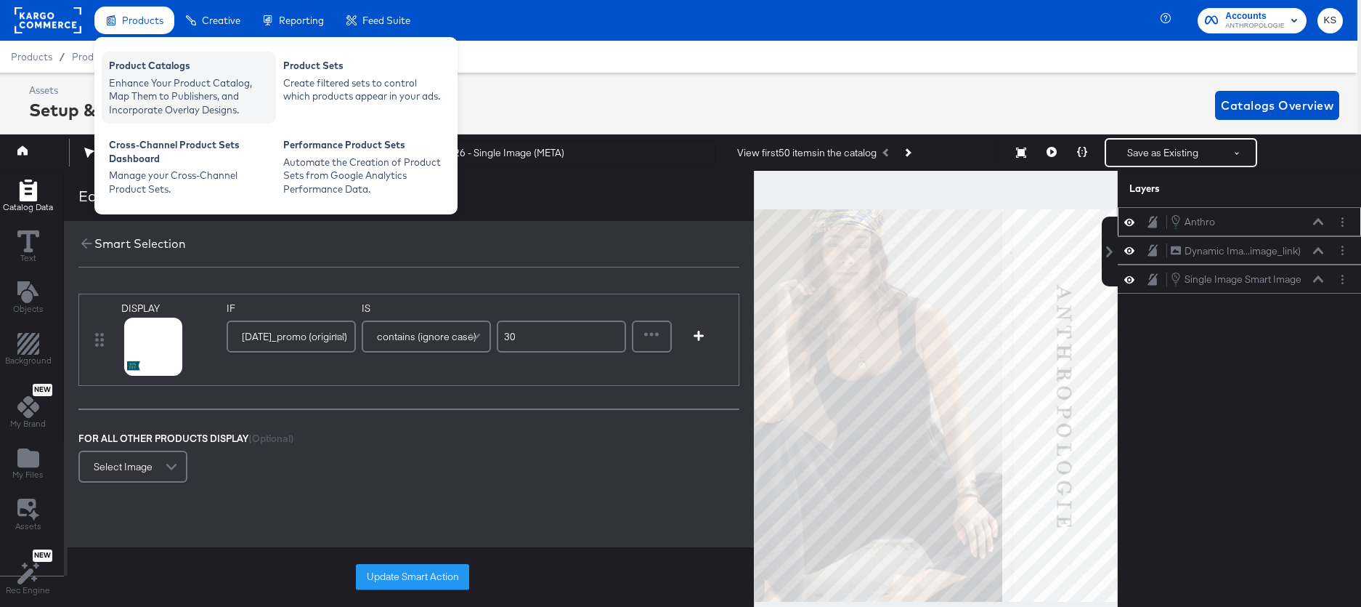
click at [147, 94] on div "Enhance Your Product Catalog, Map Them to Publishers, and Incorporate Overlay D…" at bounding box center [189, 96] width 160 height 41
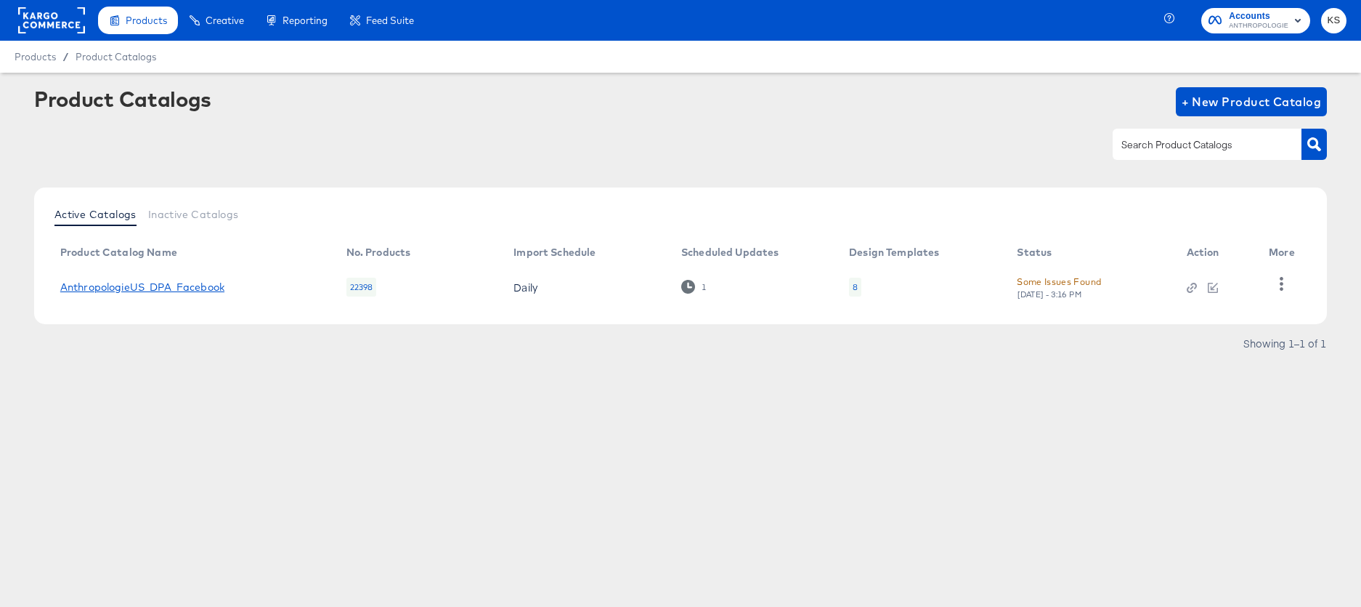
click at [166, 292] on link "AnthropologieUS_DPA_Facebook" at bounding box center [142, 287] width 164 height 12
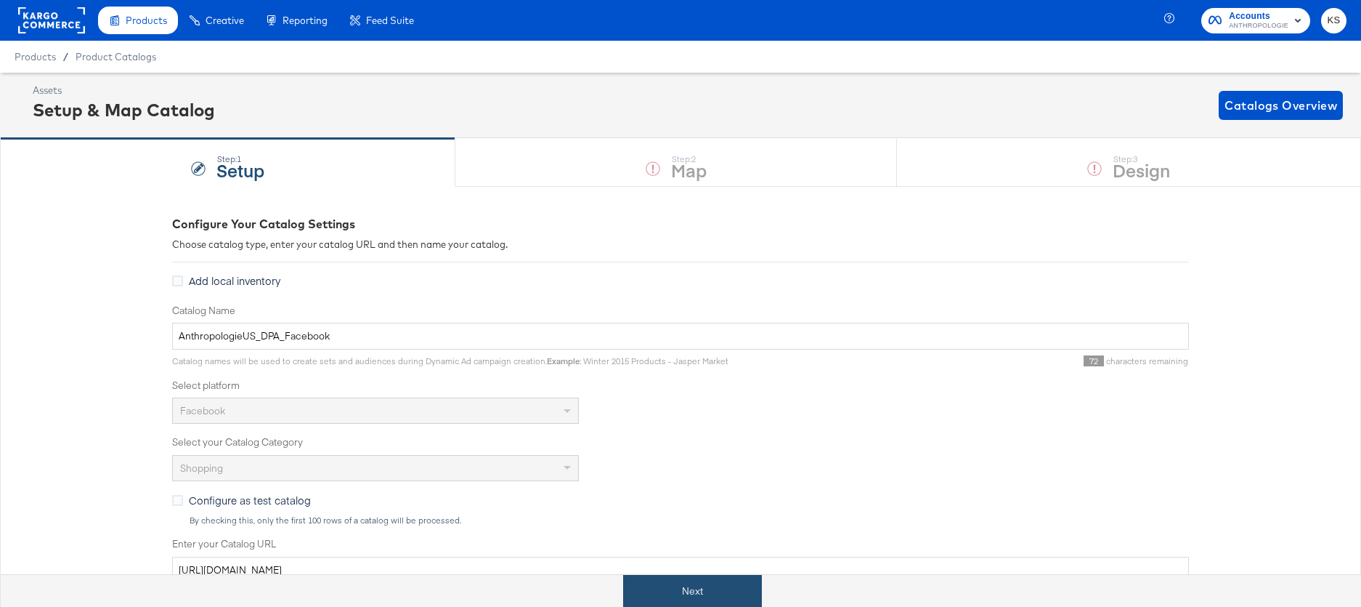
click at [657, 594] on button "Next" at bounding box center [692, 591] width 139 height 33
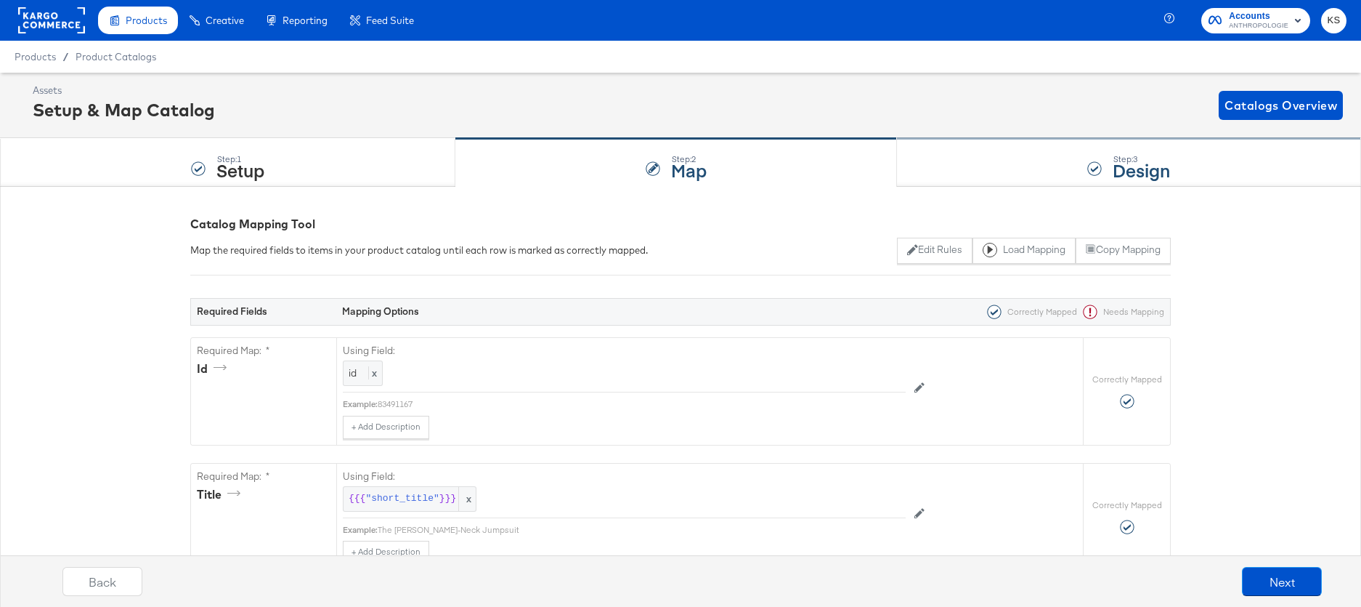
click at [984, 179] on div "Step: 3 Design" at bounding box center [1129, 163] width 464 height 48
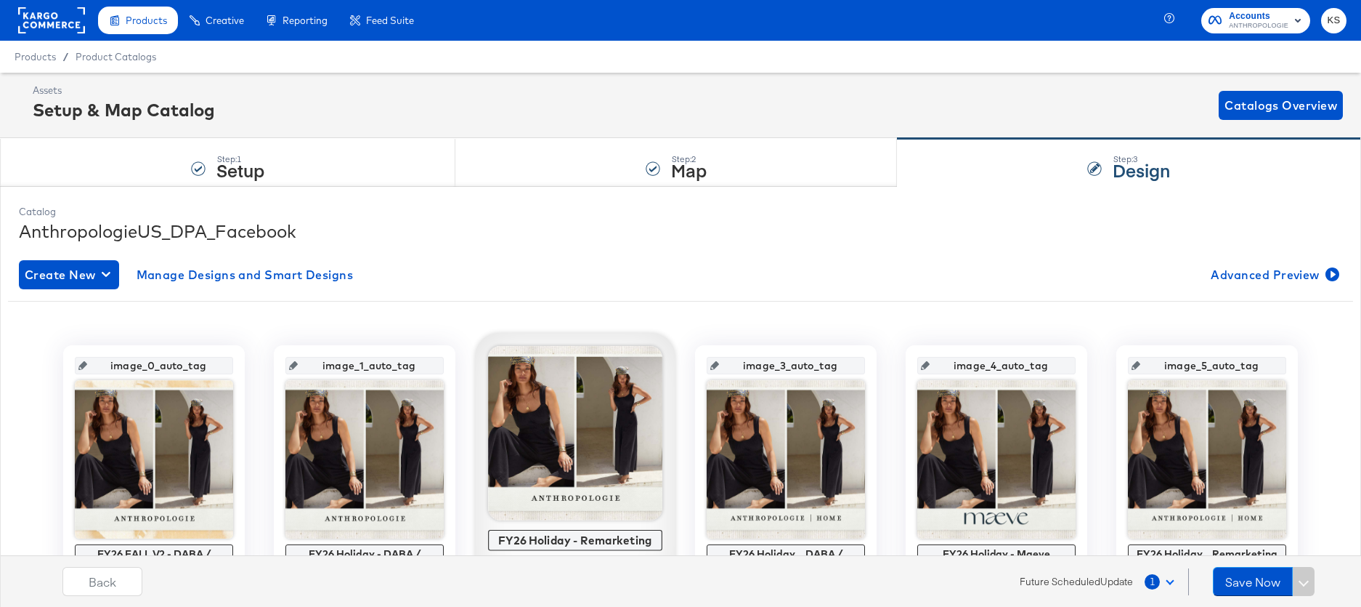
scroll to position [81, 0]
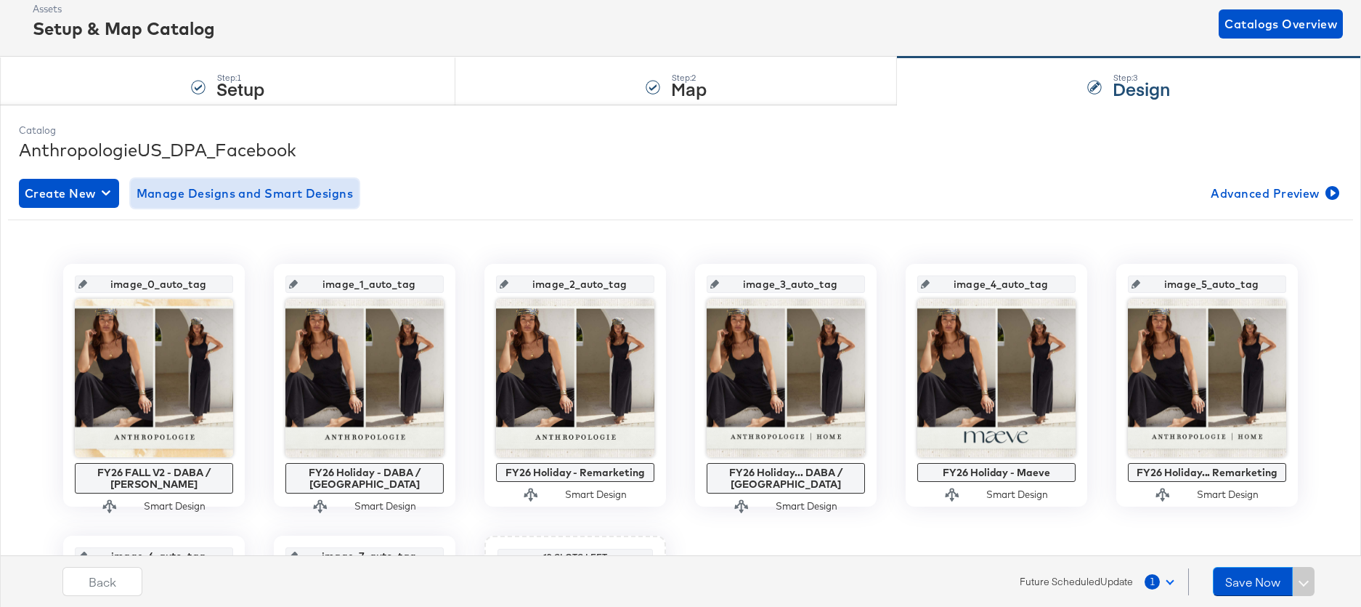
click at [264, 194] on span "Manage Designs and Smart Designs" at bounding box center [245, 193] width 217 height 20
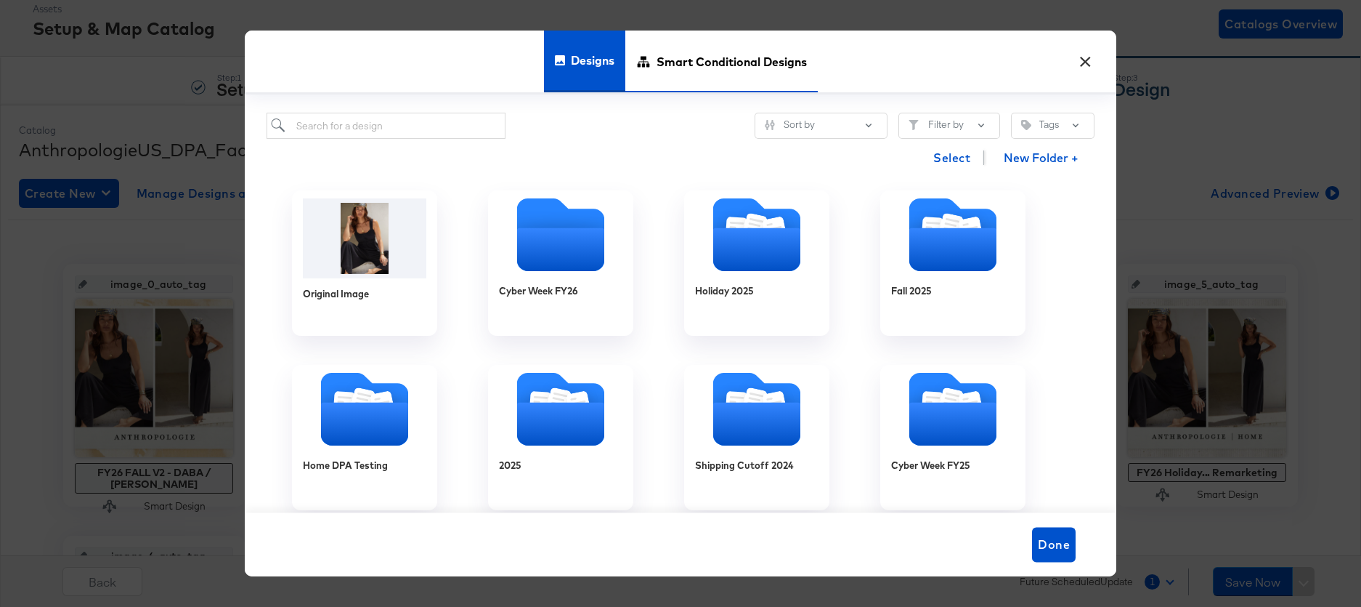
click at [745, 65] on span "Smart Conditional Designs" at bounding box center [732, 61] width 150 height 64
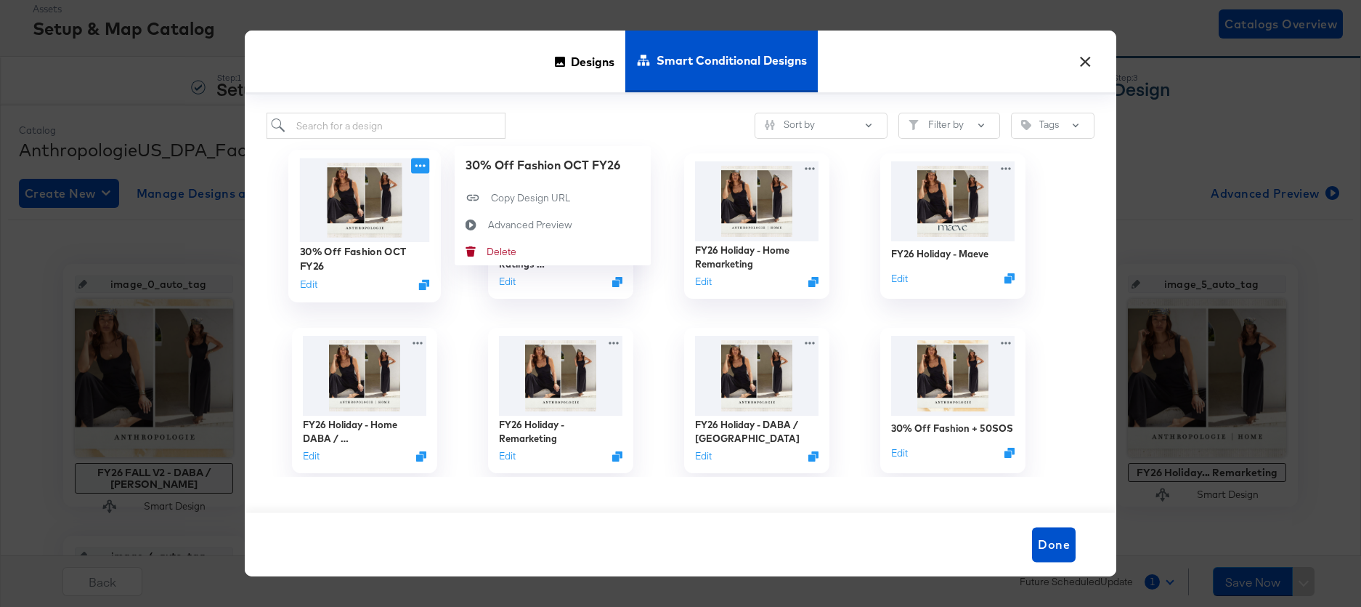
click at [419, 165] on icon at bounding box center [420, 165] width 18 height 15
click at [488, 225] on div "Advanced Preview Advanced Preview" at bounding box center [488, 225] width 0 height 0
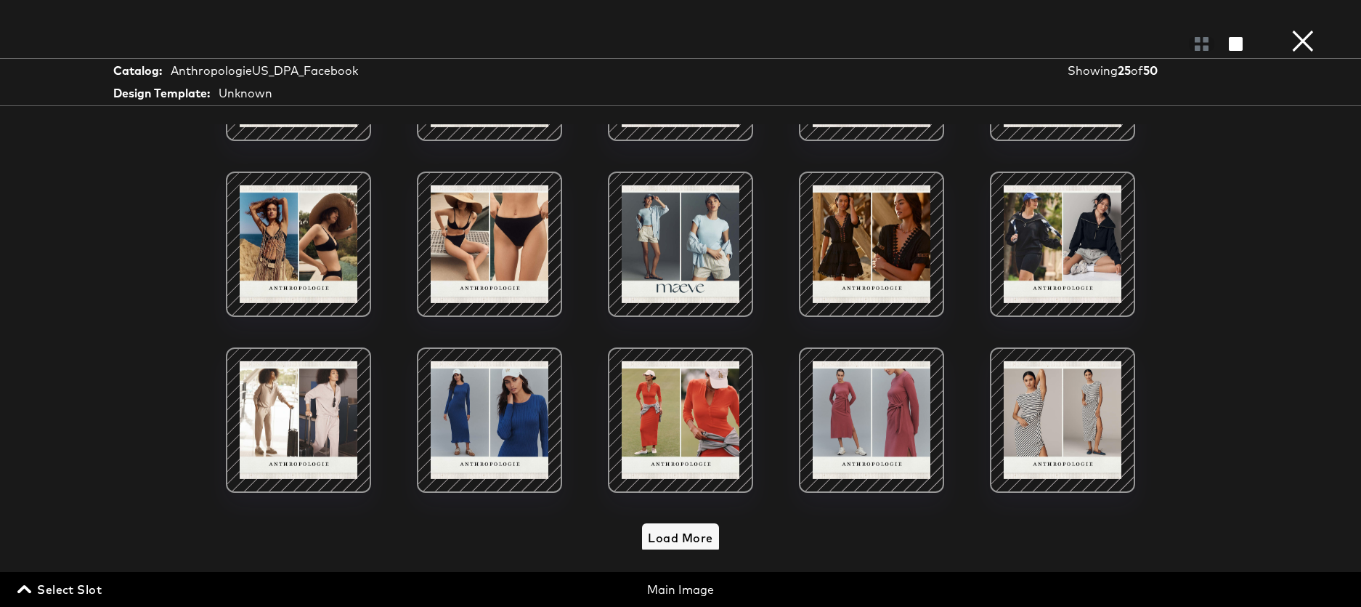
scroll to position [483, 0]
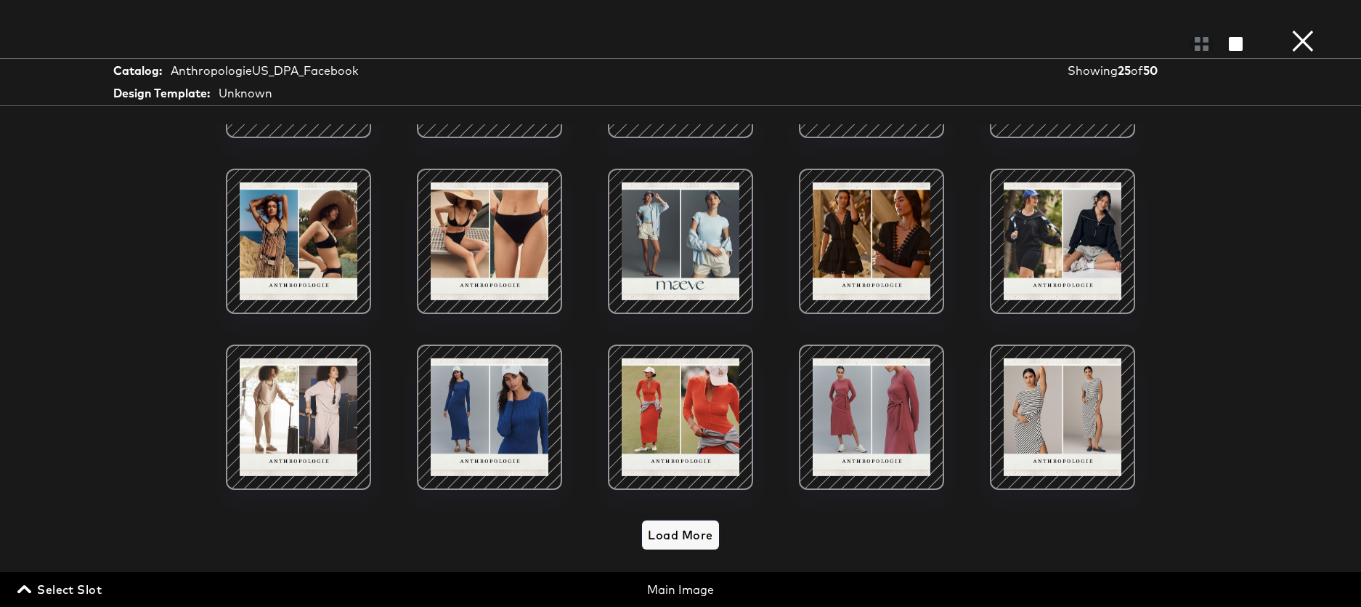
click at [657, 535] on span "Load More" at bounding box center [680, 535] width 65 height 20
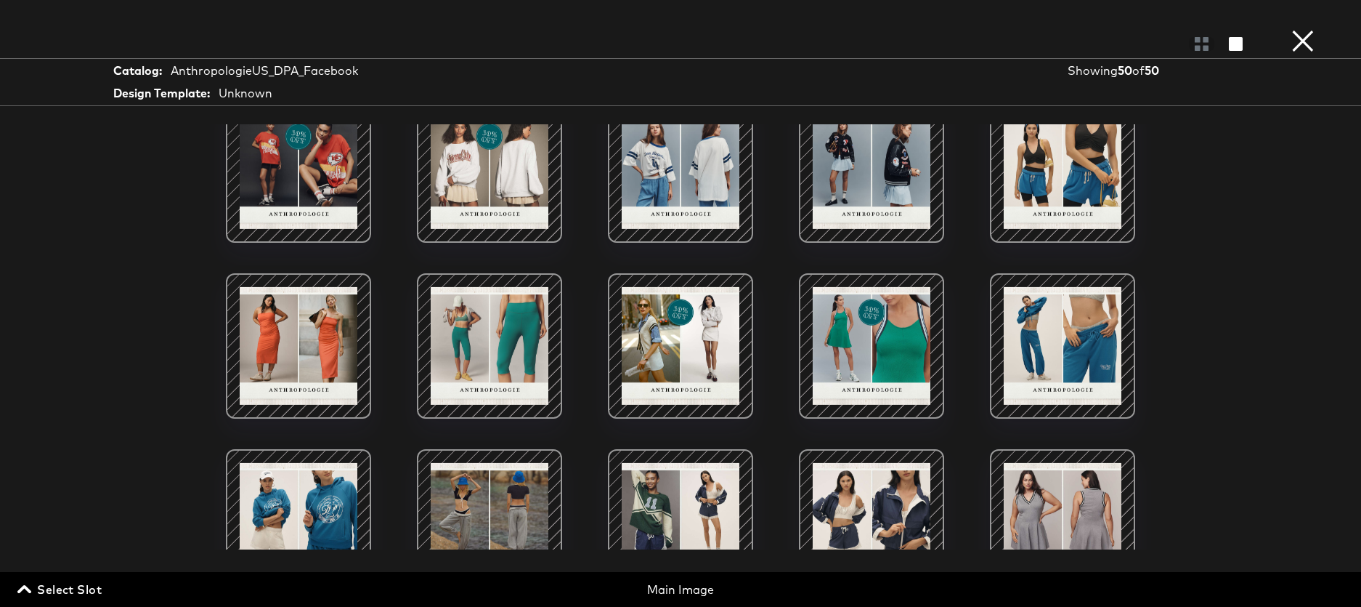
scroll to position [950, 0]
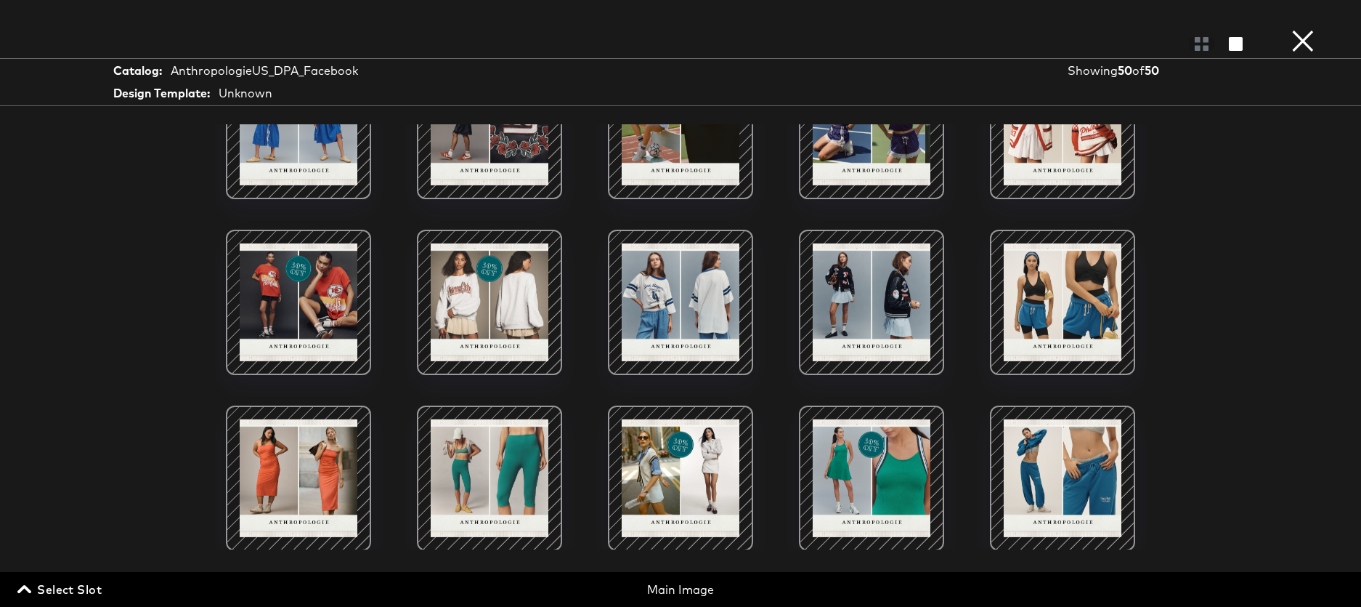
click at [303, 291] on div at bounding box center [299, 302] width 124 height 124
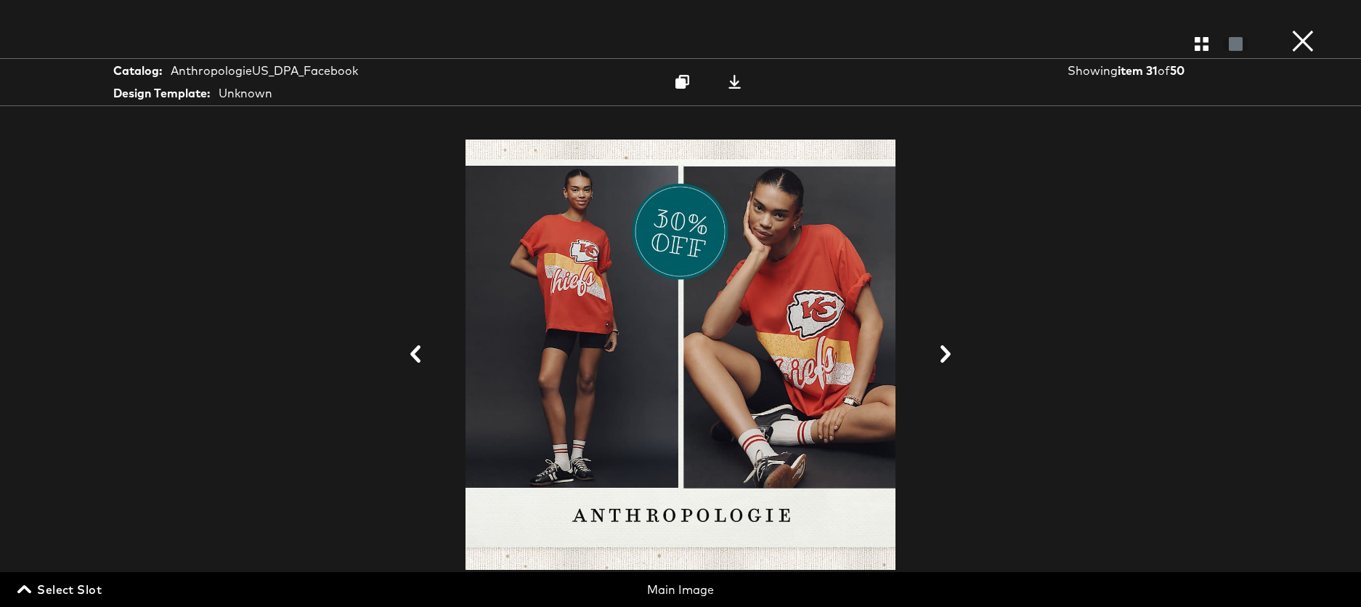
click at [1309, 29] on button "×" at bounding box center [1303, 14] width 29 height 29
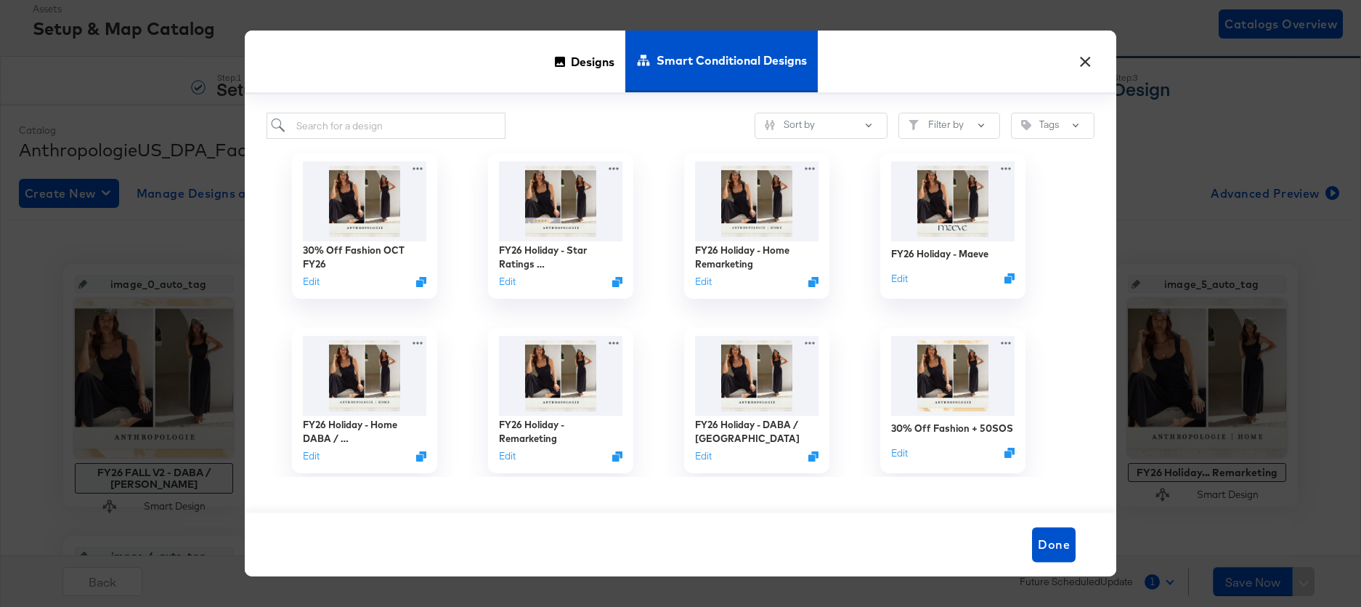
click at [1083, 60] on button "×" at bounding box center [1085, 58] width 26 height 26
